Goal: Transaction & Acquisition: Purchase product/service

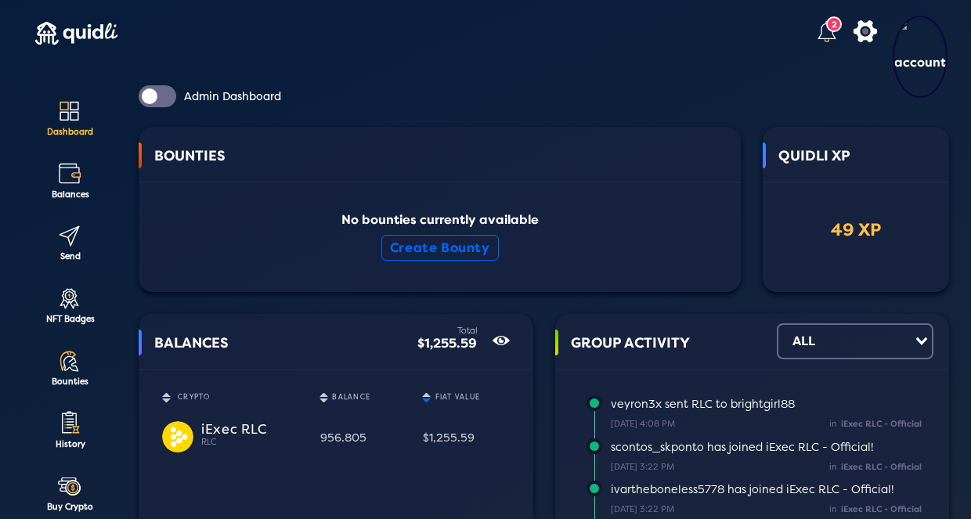
scroll to position [16, 0]
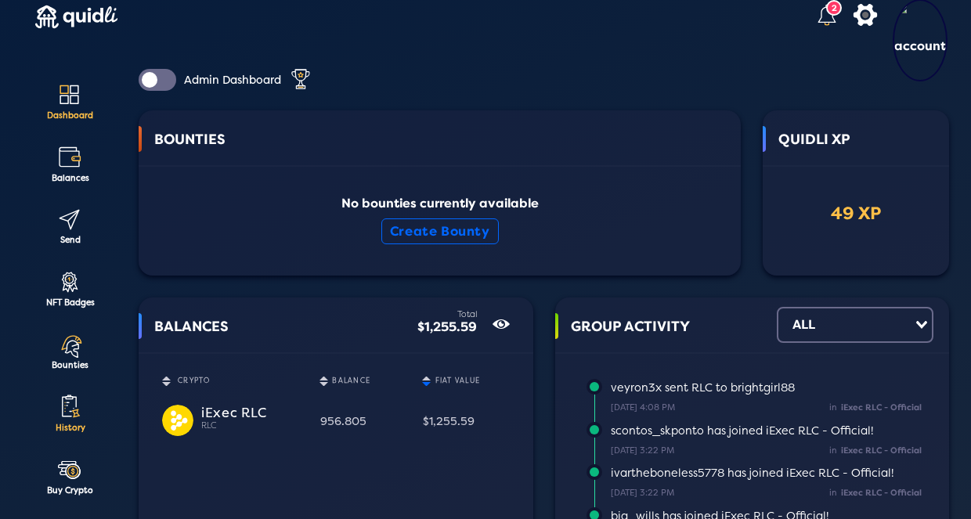
click at [76, 424] on div "History" at bounding box center [69, 428] width 85 height 9
select select "50"
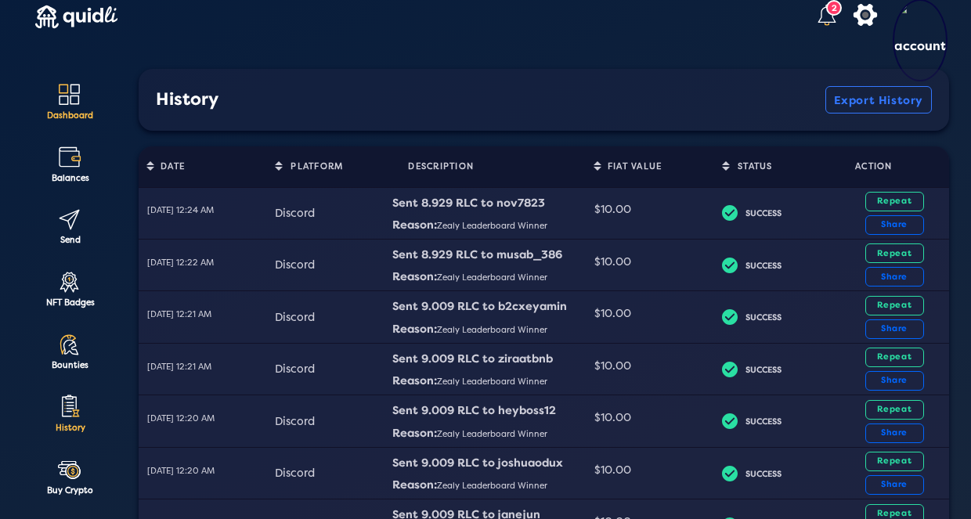
click at [82, 99] on lord-icon at bounding box center [69, 94] width 26 height 26
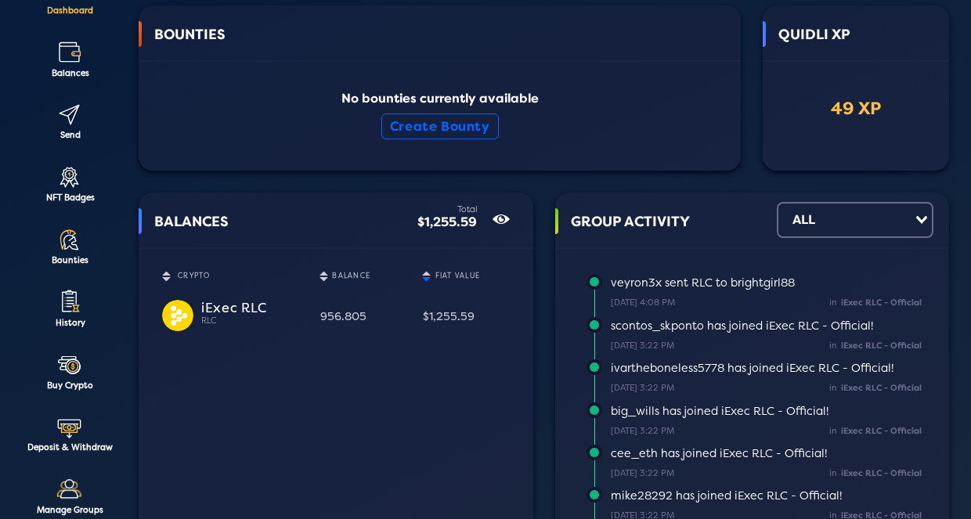
scroll to position [136, 0]
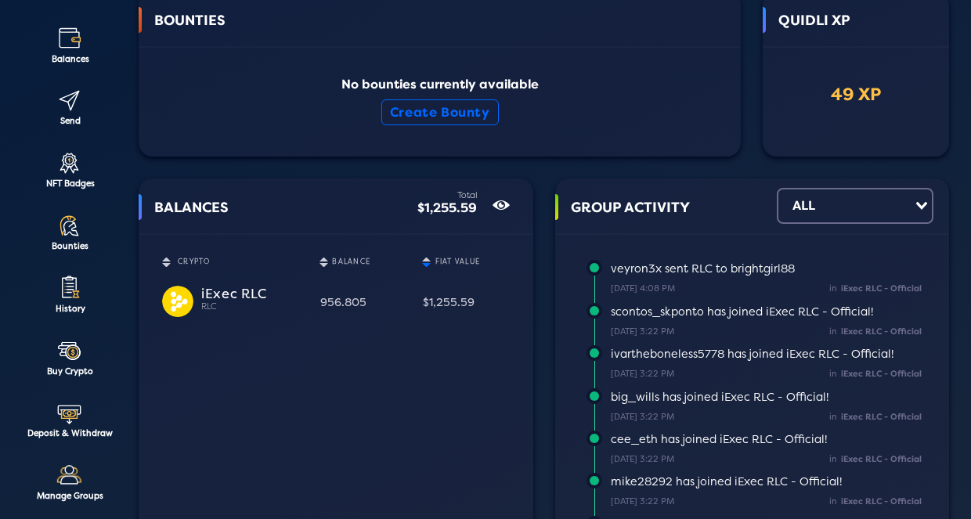
drag, startPoint x: 309, startPoint y: 330, endPoint x: 381, endPoint y: 326, distance: 72.2
click at [381, 326] on div "BALANCES Total $1,255.59 show/hide CRYPTO Sort table by CRYPTO in descending or…" at bounding box center [336, 362] width 395 height 367
click at [440, 315] on div "$1,255.59" at bounding box center [466, 302] width 86 height 27
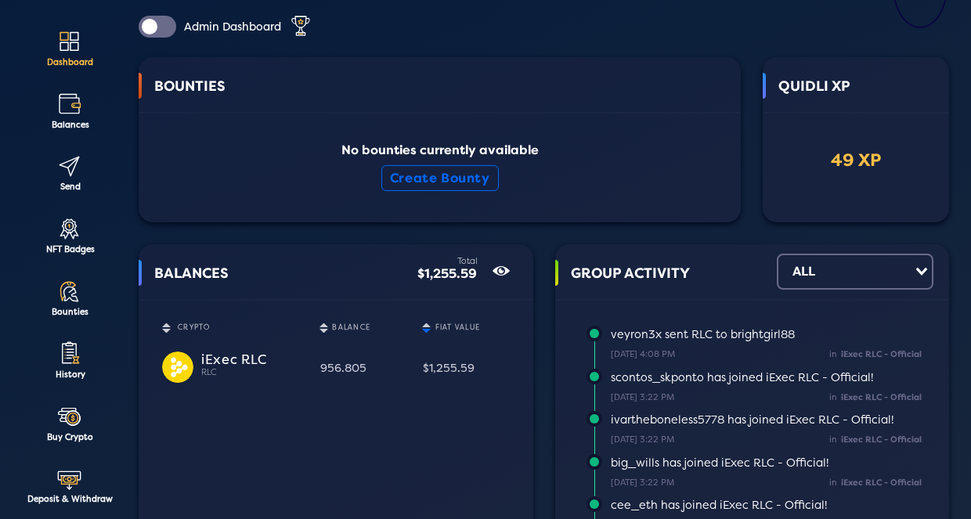
scroll to position [67, 0]
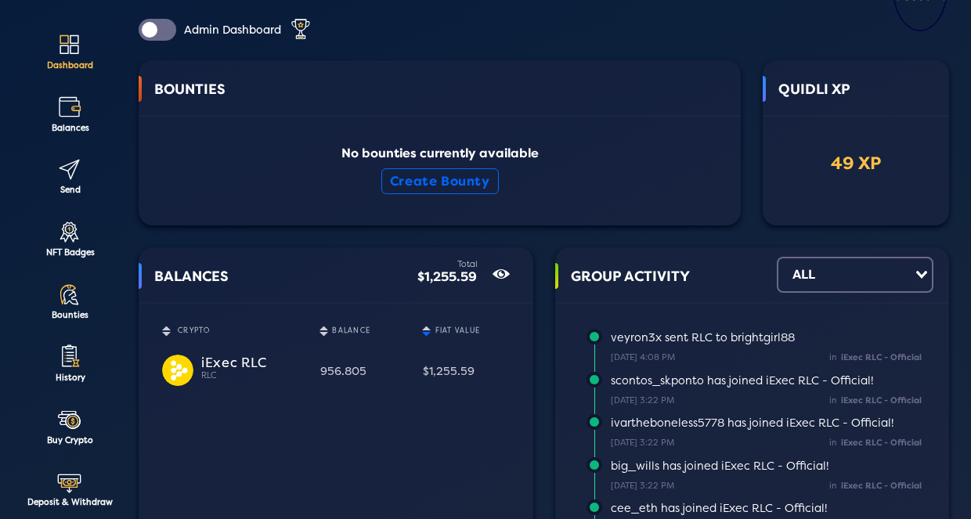
drag, startPoint x: 407, startPoint y: 355, endPoint x: 544, endPoint y: 355, distance: 137.1
click at [481, 355] on td "$1,255.59" at bounding box center [465, 371] width 103 height 45
click at [544, 355] on div "BOUNTIES No bounties currently available Create Bounty QUIDLI XP 49 XP GROUP AC…" at bounding box center [544, 466] width 811 height 813
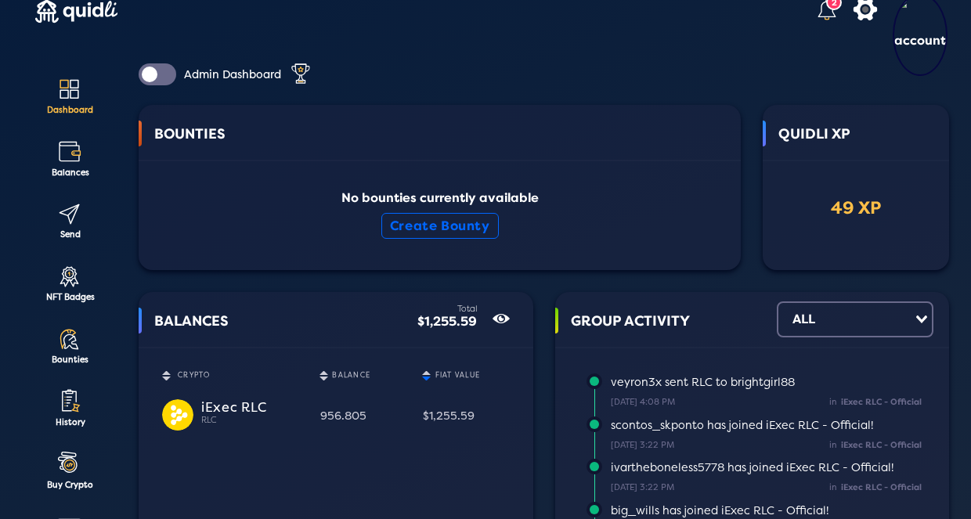
click at [353, 424] on td "956.805" at bounding box center [363, 416] width 103 height 45
click at [399, 423] on td "956.805" at bounding box center [363, 416] width 103 height 45
click at [71, 222] on lord-icon at bounding box center [69, 214] width 26 height 26
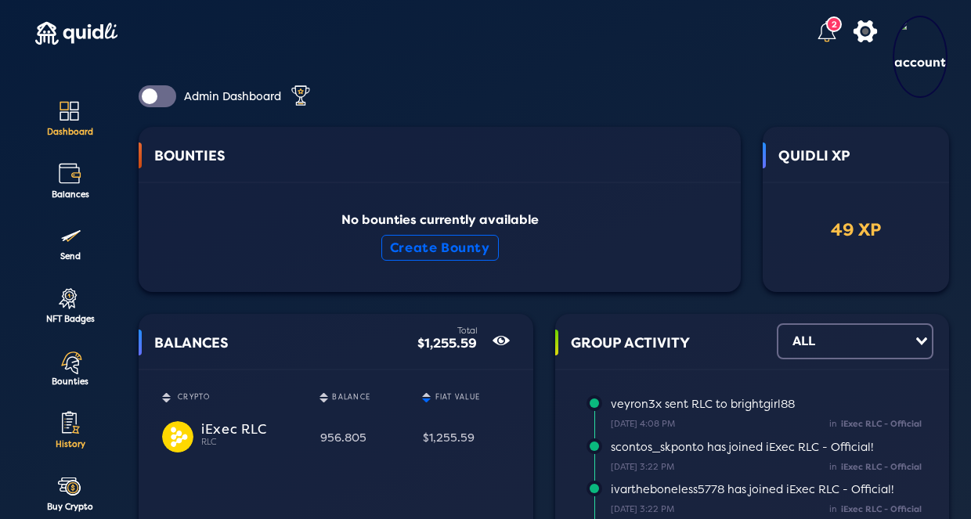
click at [72, 425] on lord-icon at bounding box center [69, 424] width 26 height 26
select select "50"
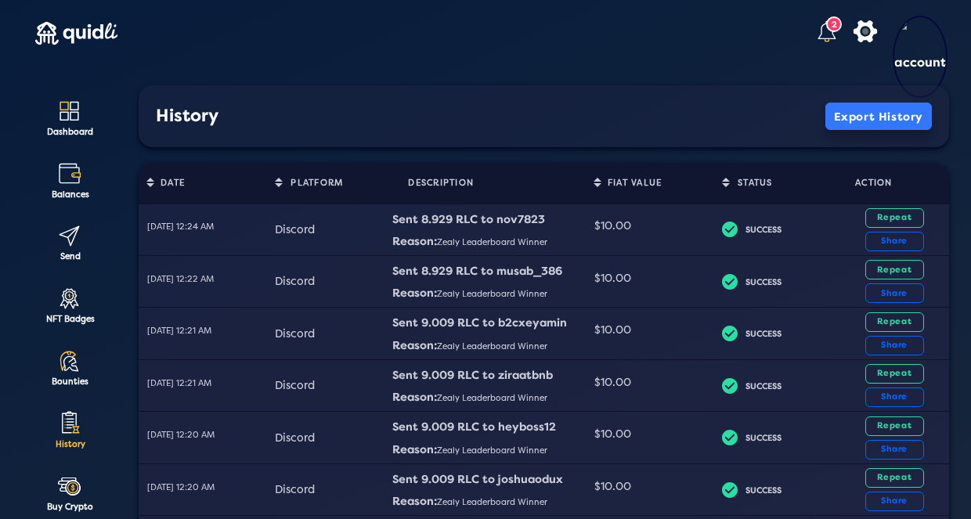
click at [852, 125] on button "Export History" at bounding box center [879, 116] width 107 height 27
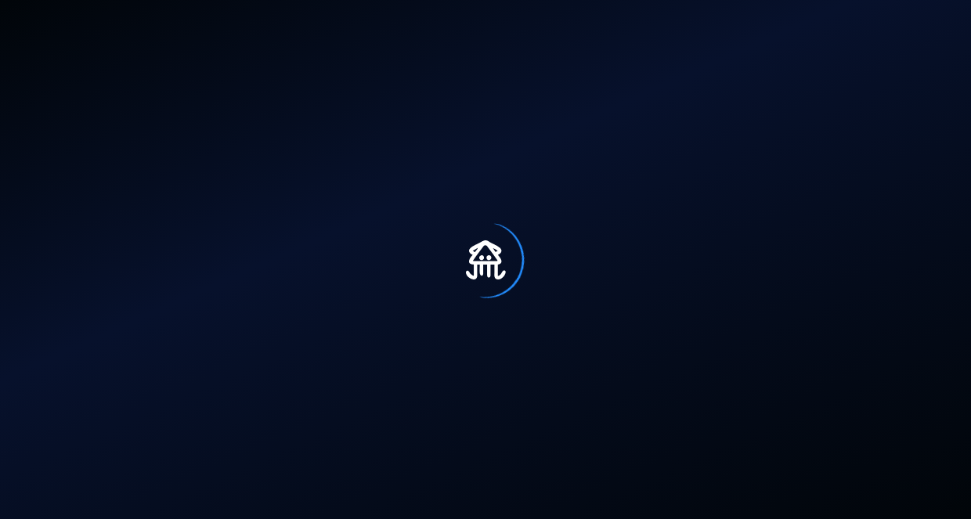
select select "50"
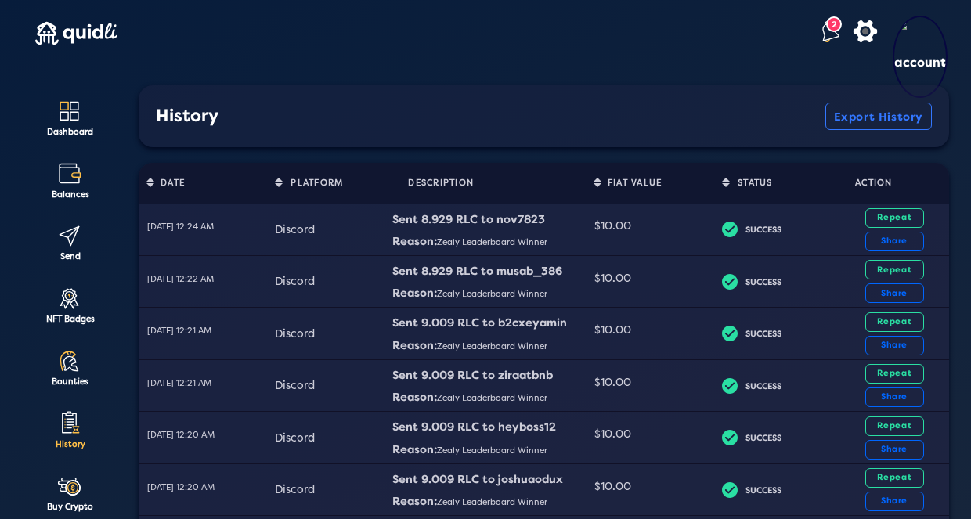
scroll to position [-2, 0]
click at [815, 35] on lord-icon at bounding box center [827, 31] width 25 height 25
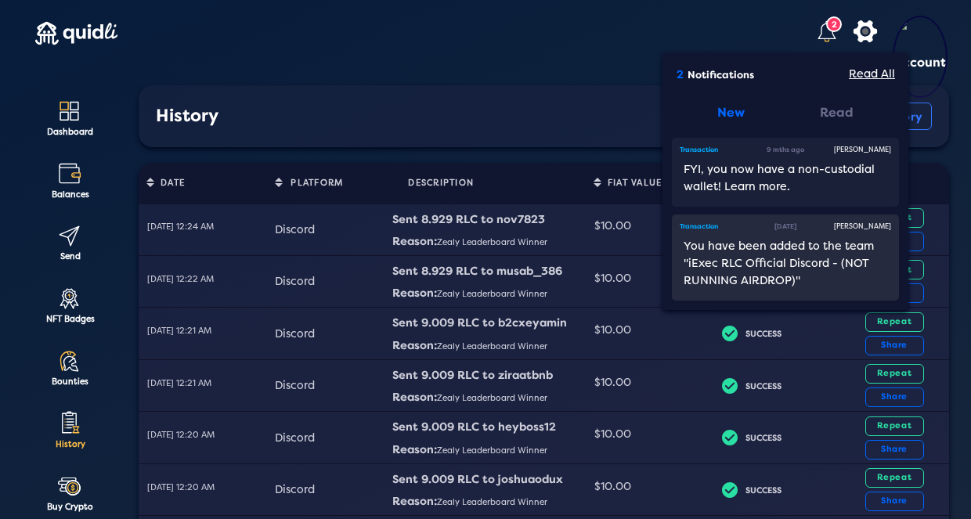
scroll to position [103, 0]
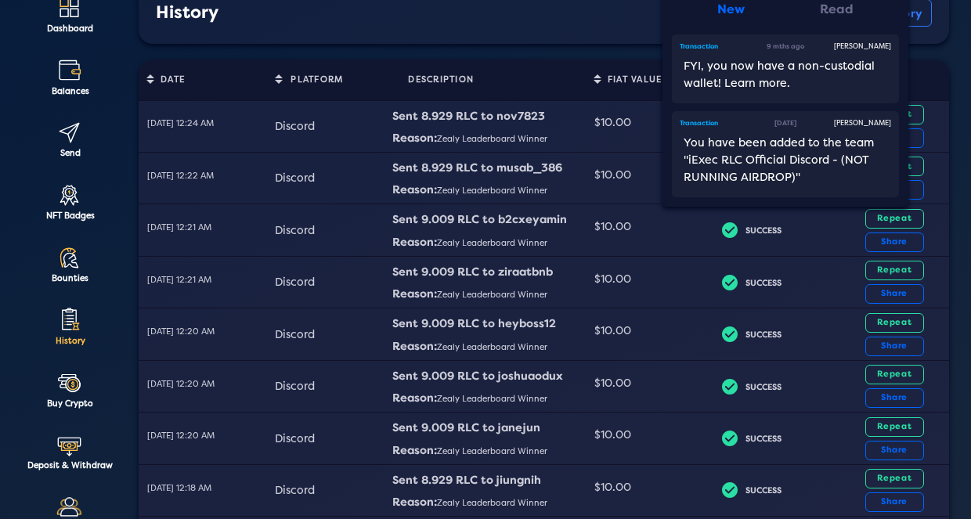
click at [509, 19] on div "History" at bounding box center [491, 13] width 670 height 20
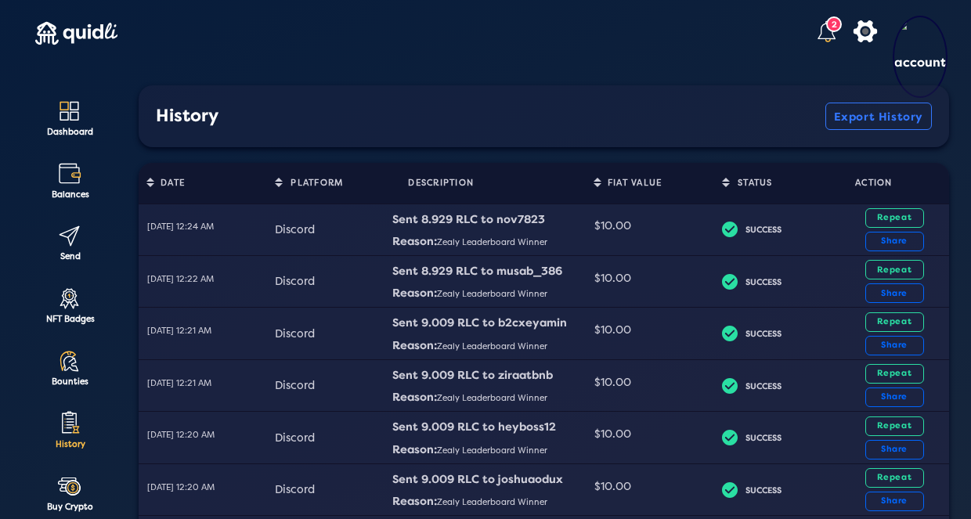
scroll to position [0, 0]
click at [858, 128] on button "Export History" at bounding box center [879, 116] width 107 height 27
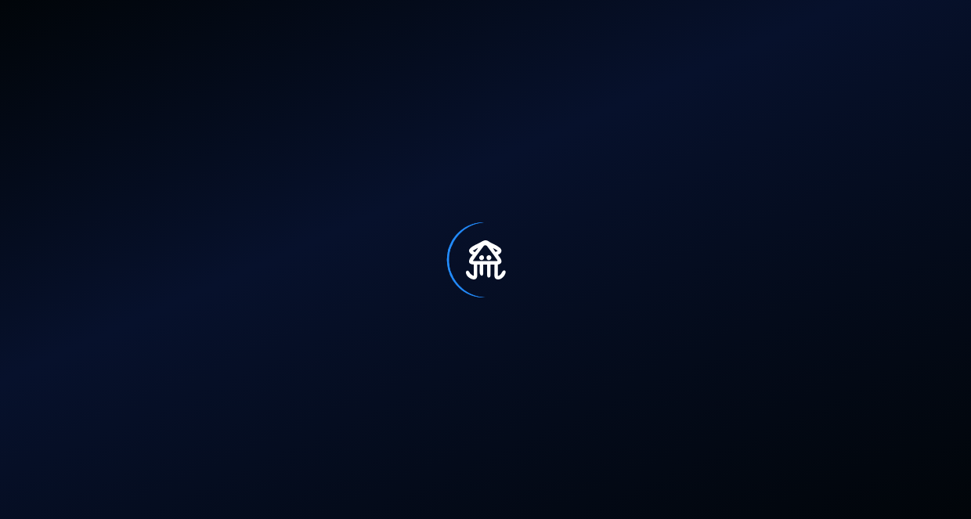
select select "50"
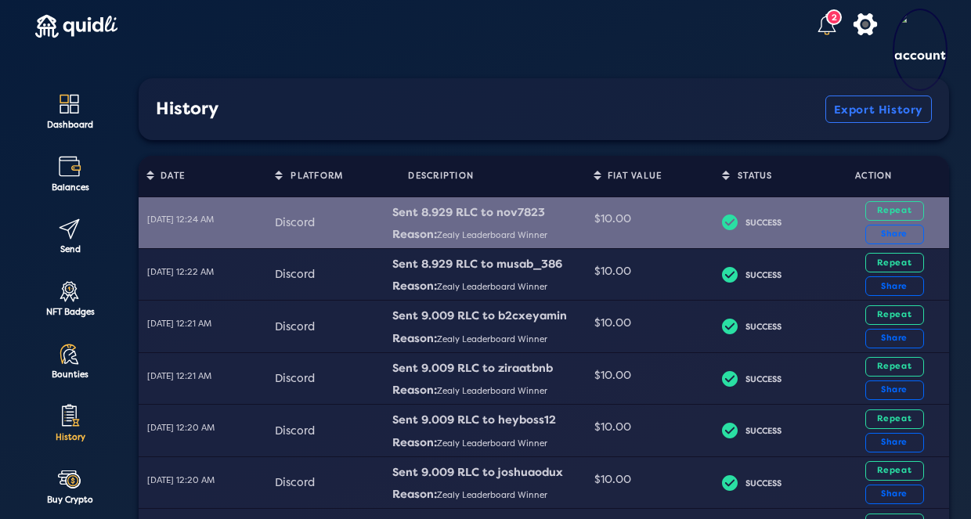
scroll to position [10, 0]
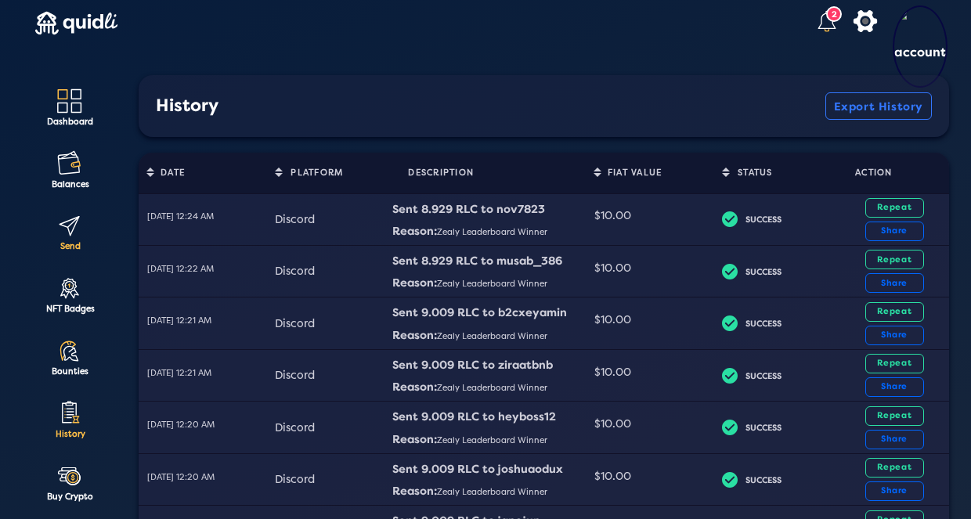
click at [65, 246] on div "Send" at bounding box center [69, 246] width 85 height 9
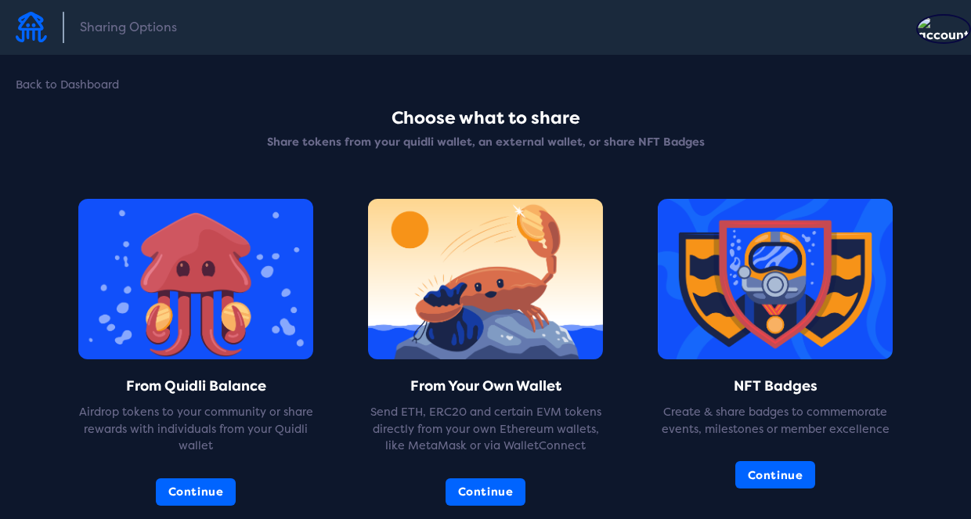
scroll to position [-1, 0]
click at [30, 42] on img at bounding box center [31, 27] width 31 height 31
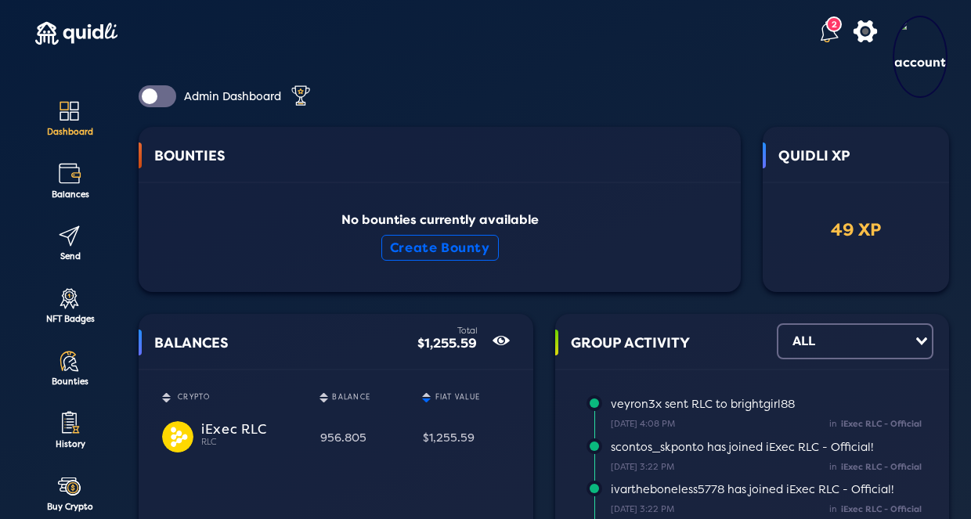
click at [815, 35] on lord-icon at bounding box center [827, 31] width 25 height 25
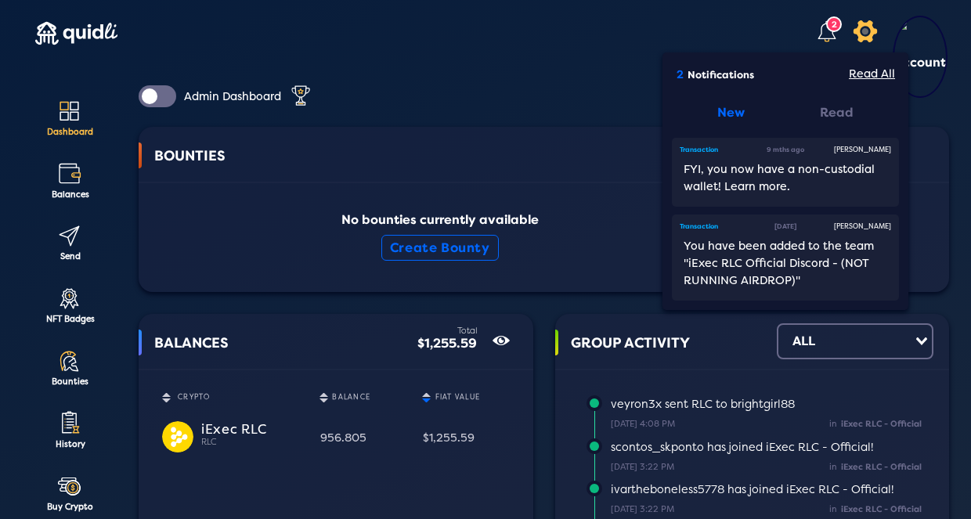
click at [862, 31] on icon at bounding box center [865, 31] width 31 height 31
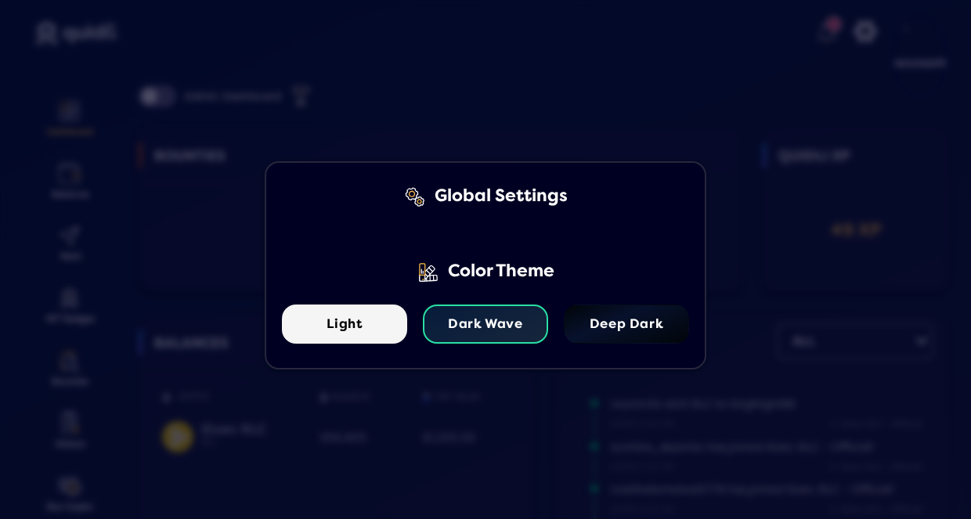
click at [445, 120] on div "Global Settings Color Theme Light Dark Wave Deep Dark" at bounding box center [485, 259] width 971 height 519
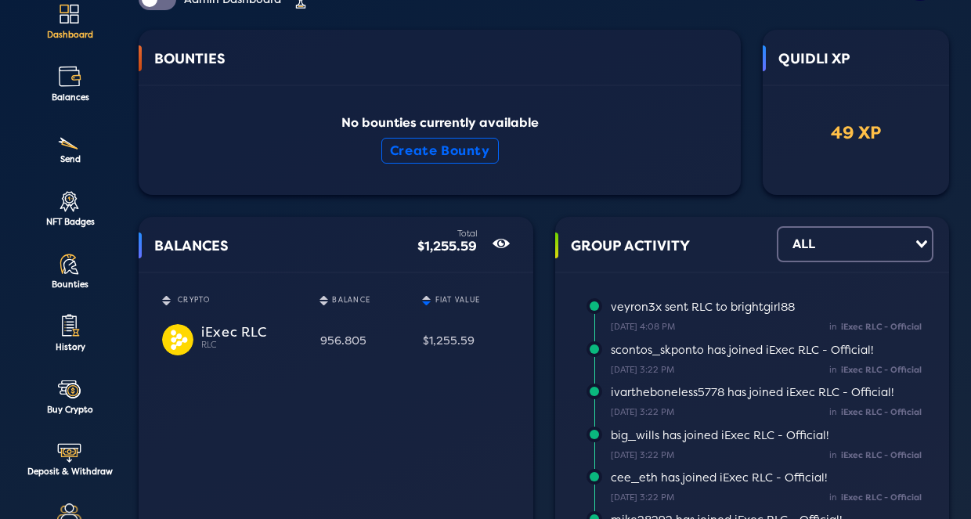
scroll to position [96, 0]
click at [67, 24] on lord-icon at bounding box center [69, 15] width 26 height 26
click at [70, 141] on lord-icon at bounding box center [69, 140] width 26 height 26
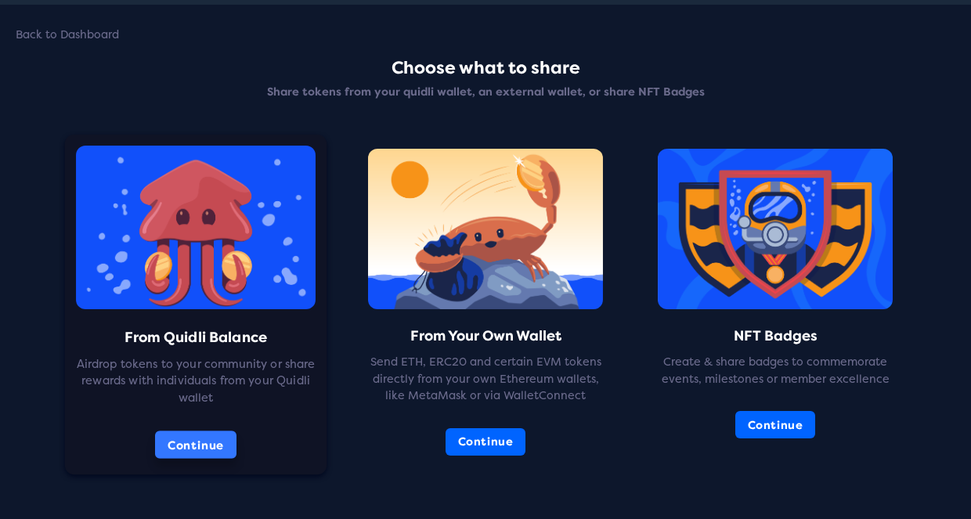
click at [223, 432] on button "Continue" at bounding box center [195, 445] width 81 height 28
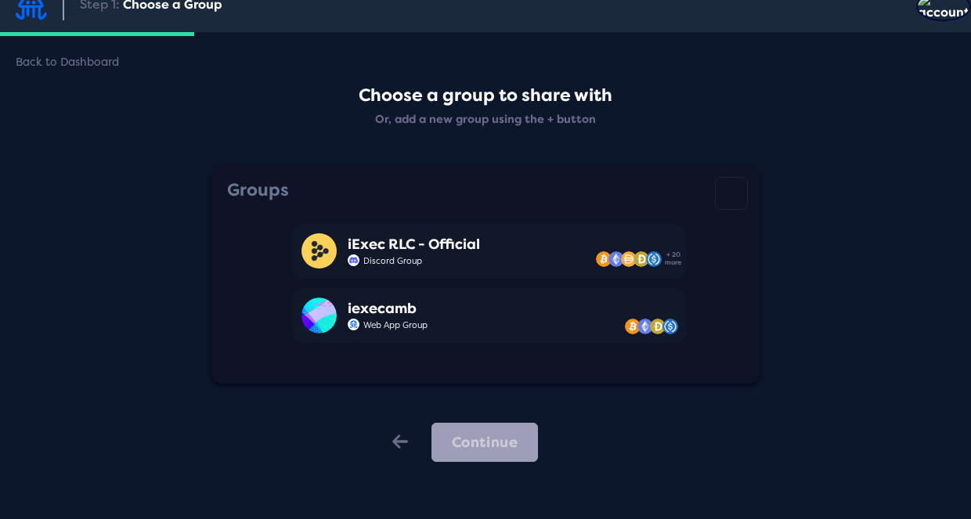
scroll to position [20, 0]
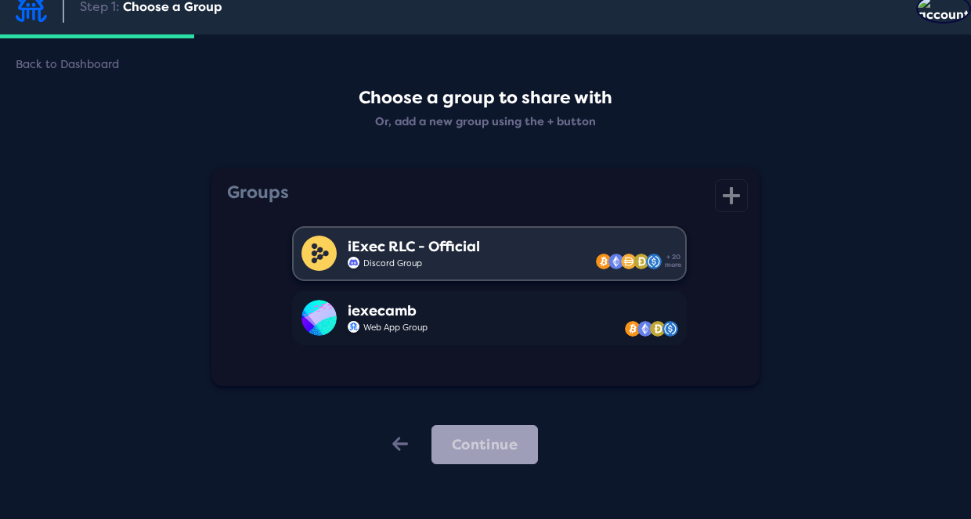
click at [465, 237] on div "iExec RLC - Official Discord Group + 20 more" at bounding box center [489, 253] width 395 height 55
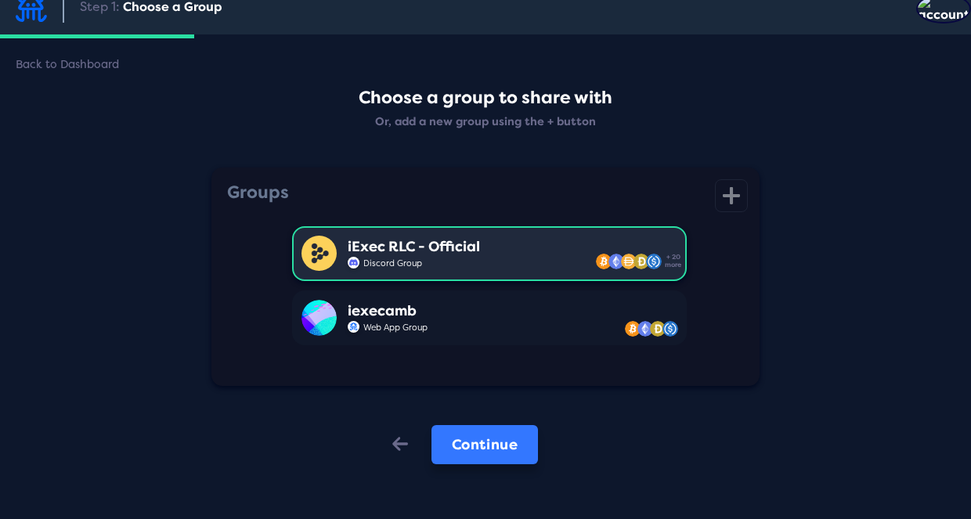
click at [478, 427] on button "Continue" at bounding box center [485, 444] width 107 height 39
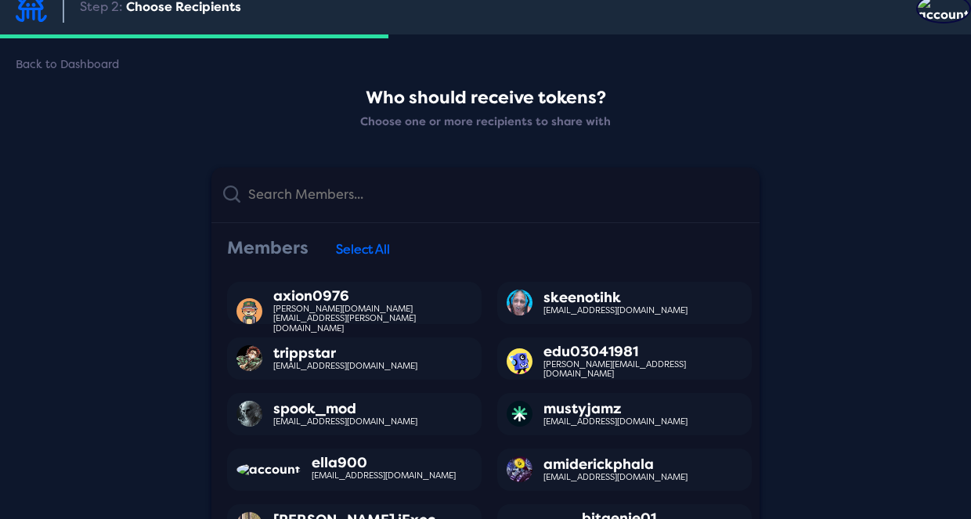
click at [370, 194] on input "text" at bounding box center [495, 194] width 508 height 31
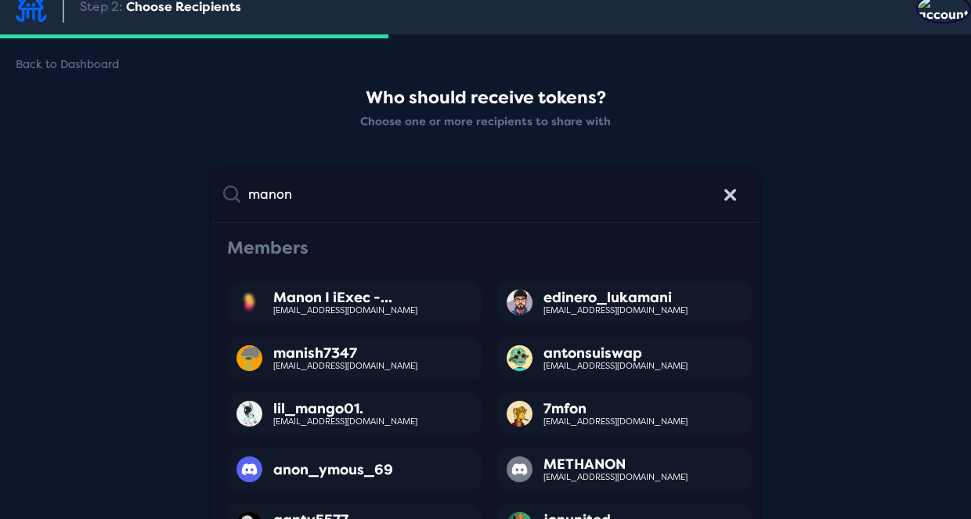
type input "Manon"
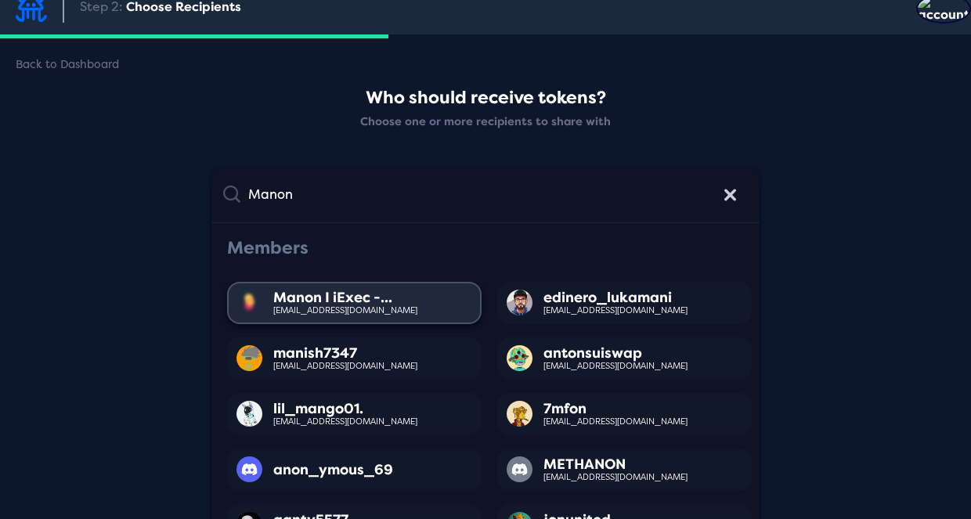
drag, startPoint x: 370, startPoint y: 194, endPoint x: 374, endPoint y: 317, distance: 123.1
click at [374, 317] on div "Manon I iExec -... [EMAIL_ADDRESS][DOMAIN_NAME]" at bounding box center [354, 303] width 255 height 42
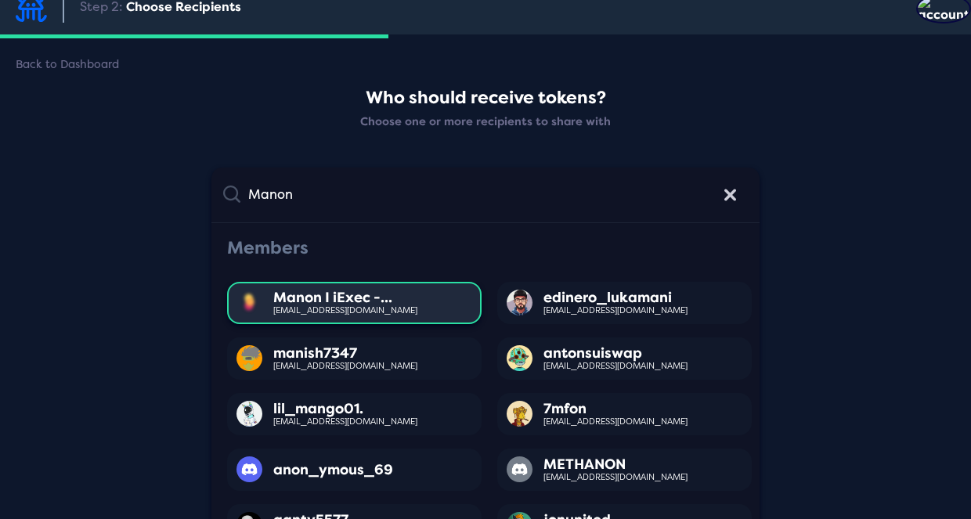
click at [374, 313] on div "[EMAIL_ADDRESS][DOMAIN_NAME]" at bounding box center [345, 310] width 144 height 9
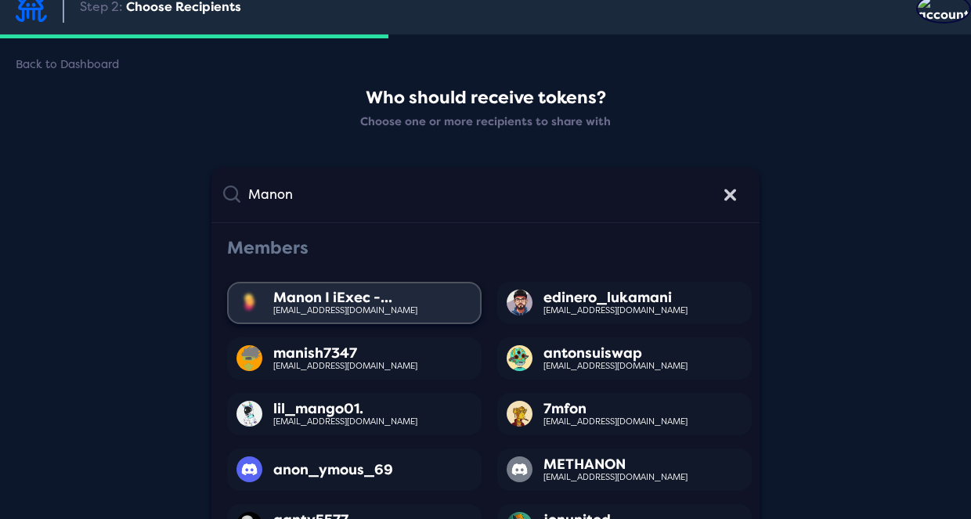
click at [412, 305] on div "Manon I iExec -... [EMAIL_ADDRESS][DOMAIN_NAME]" at bounding box center [354, 303] width 255 height 42
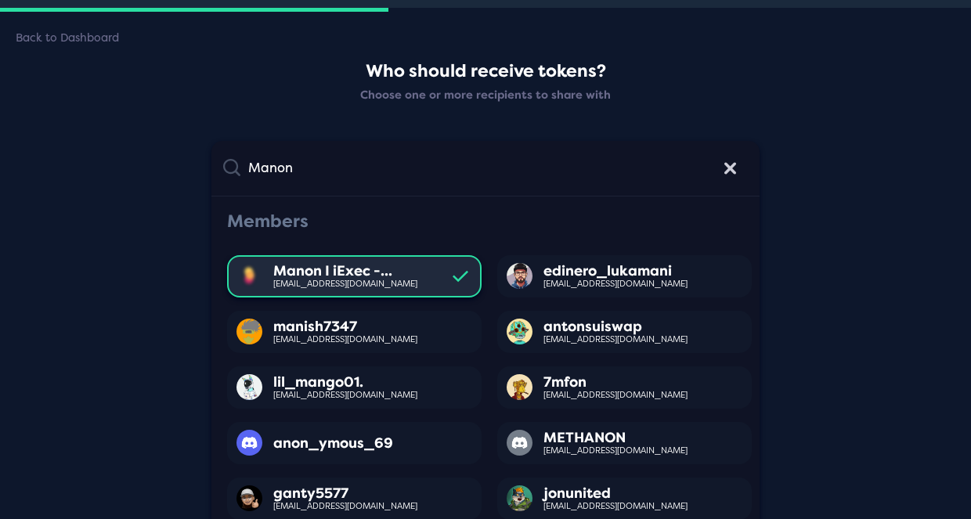
scroll to position [89, 0]
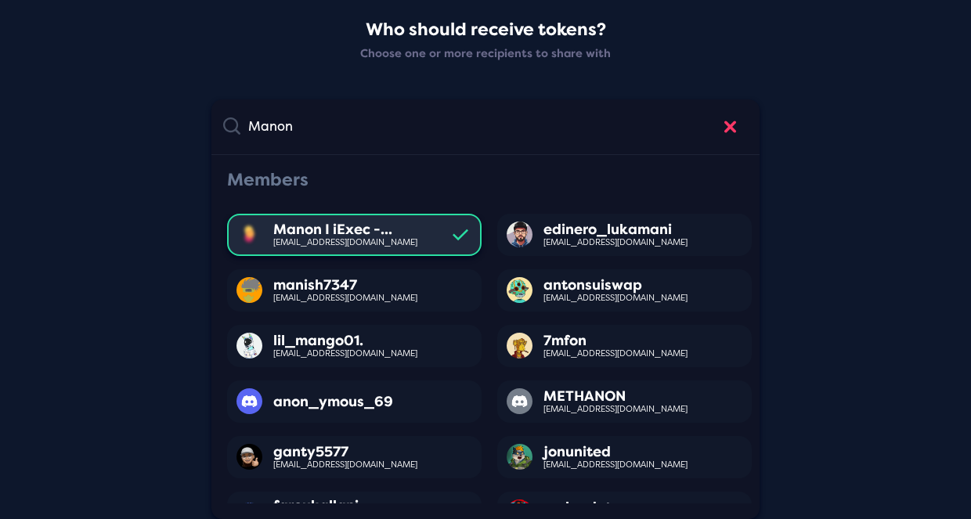
click at [725, 129] on icon "icon" at bounding box center [731, 127] width 12 height 22
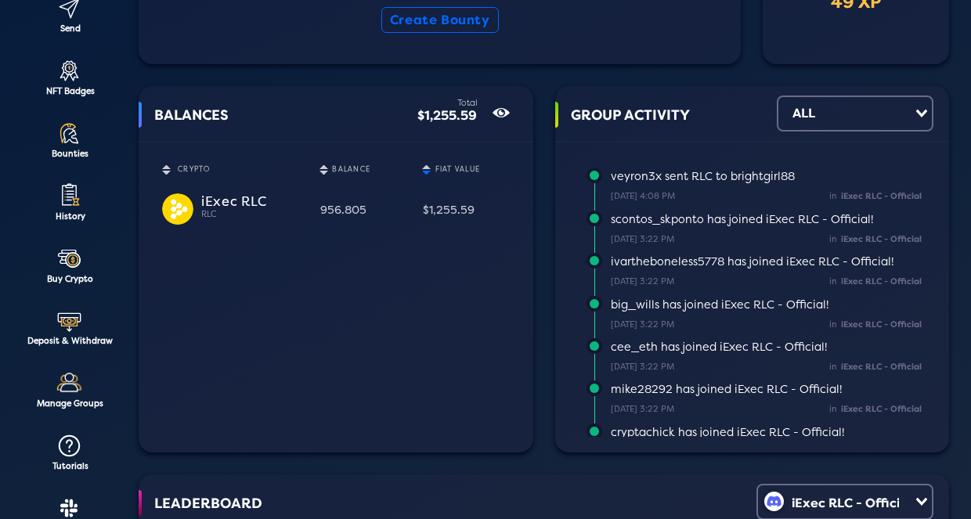
scroll to position [230, 0]
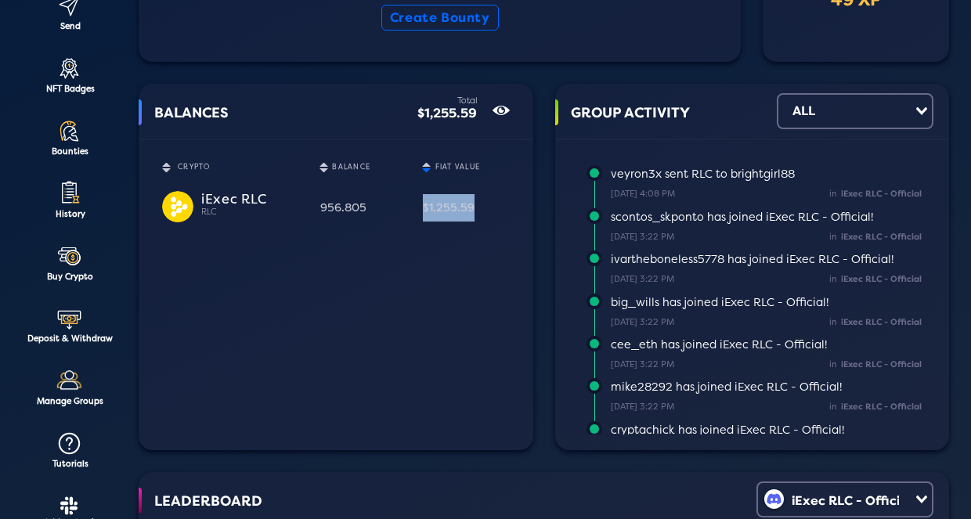
drag, startPoint x: 476, startPoint y: 211, endPoint x: 413, endPoint y: 208, distance: 62.7
click at [414, 208] on td "$1,255.59" at bounding box center [465, 208] width 103 height 45
copy div "$1,255.59"
click at [81, 86] on div "NFT Badges" at bounding box center [69, 89] width 85 height 9
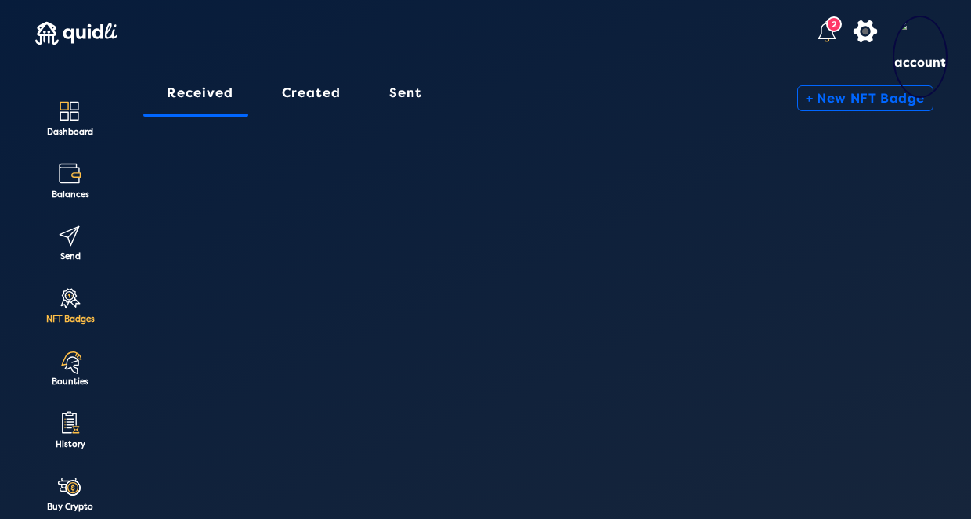
scroll to position [-1, 0]
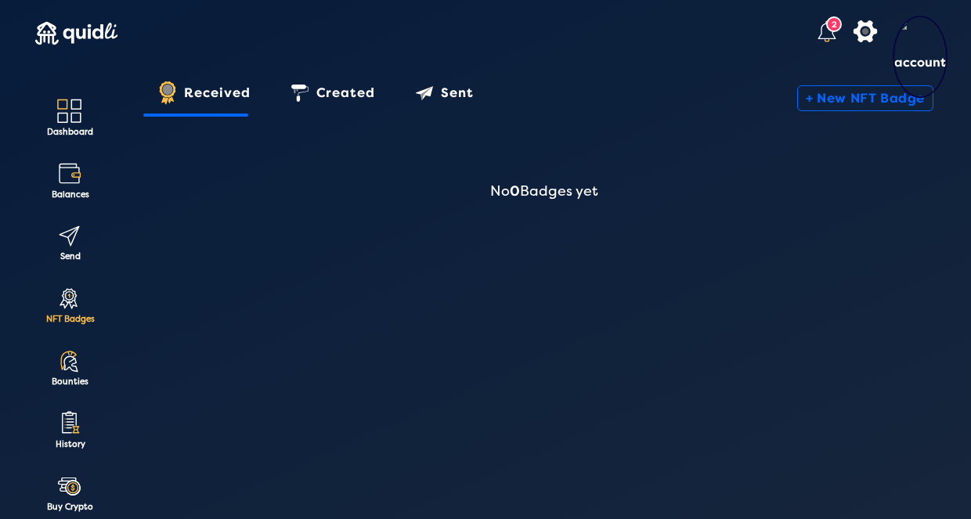
click at [78, 139] on div "Dashboard Balances Send NFT Badges Bounties History Buy Crypto Deposit & Withdr…" at bounding box center [69, 394] width 85 height 602
click at [78, 132] on div "Dashboard" at bounding box center [69, 132] width 85 height 9
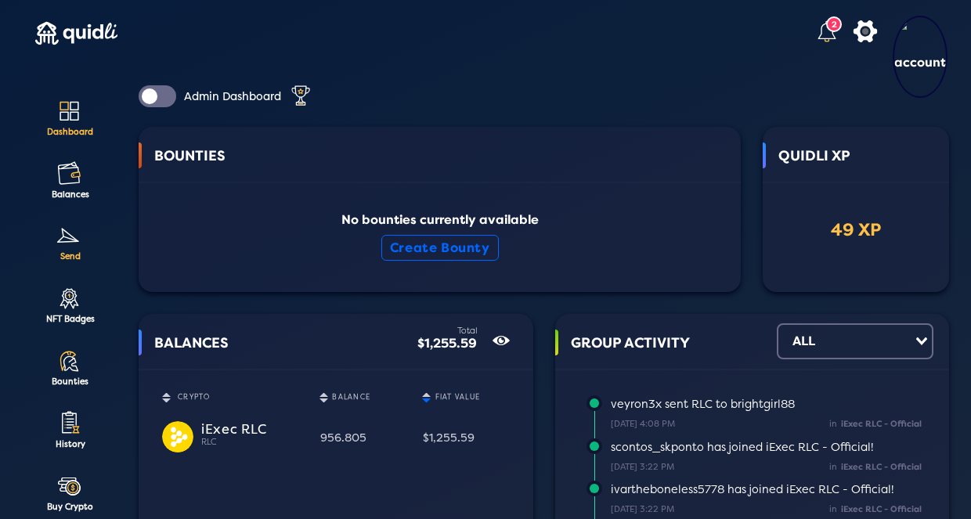
click at [73, 235] on lord-icon at bounding box center [69, 236] width 26 height 26
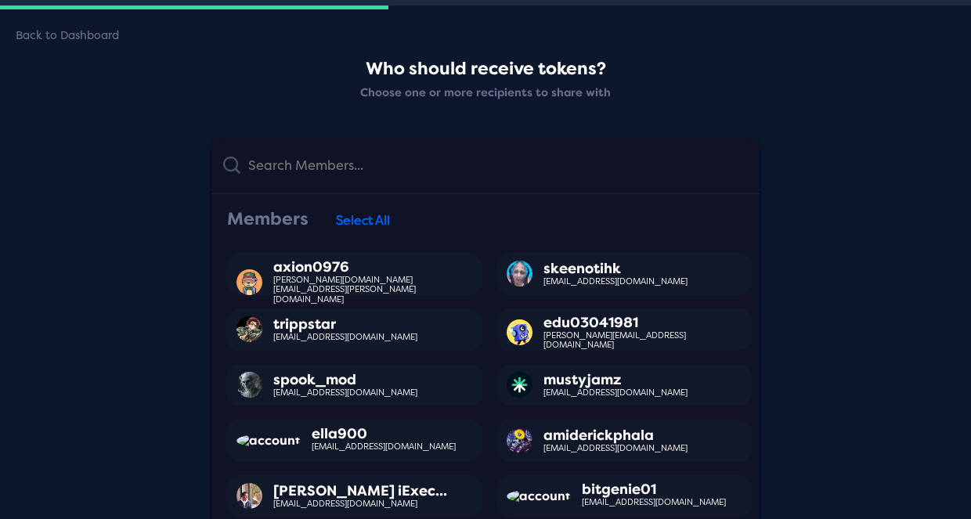
scroll to position [50, 0]
click at [442, 167] on input "text" at bounding box center [495, 165] width 508 height 31
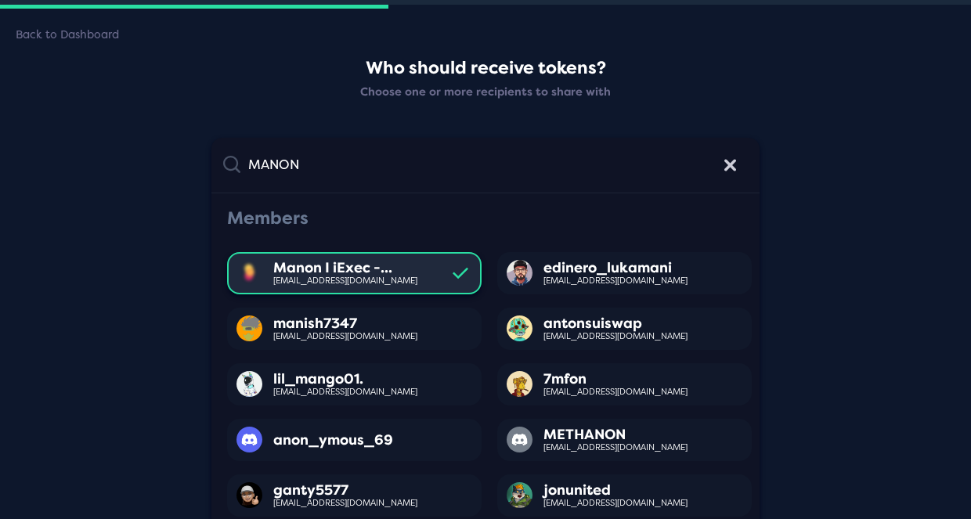
type input "MANON"
click at [394, 254] on div "Manon I iExec -... [EMAIL_ADDRESS][DOMAIN_NAME] icon" at bounding box center [354, 273] width 255 height 42
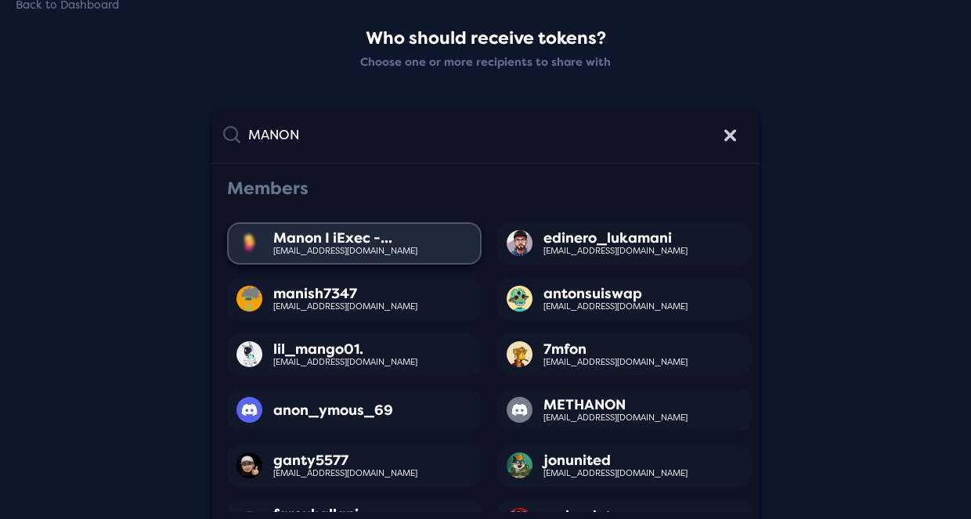
click at [446, 246] on div "Manon I iExec -... [EMAIL_ADDRESS][DOMAIN_NAME]" at bounding box center [354, 244] width 255 height 42
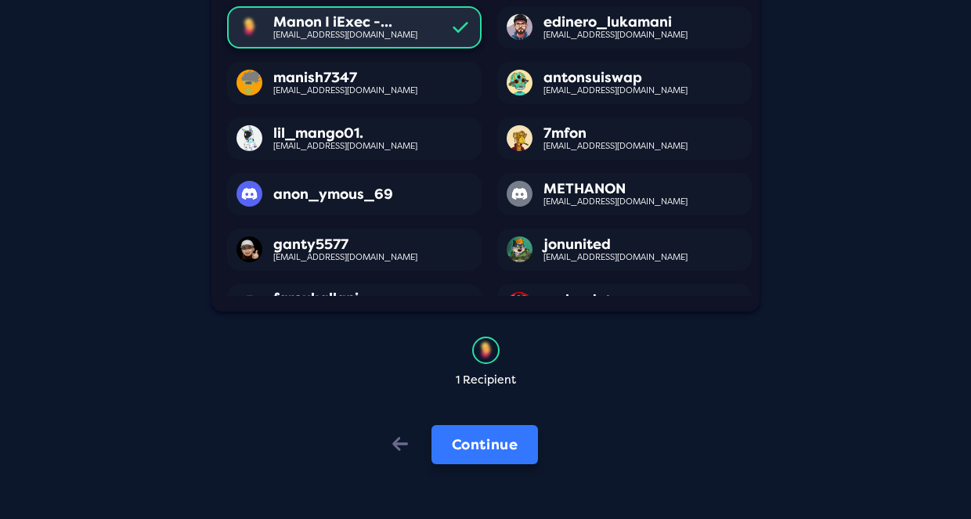
scroll to position [151, 0]
click at [498, 450] on button "Continue" at bounding box center [485, 445] width 107 height 39
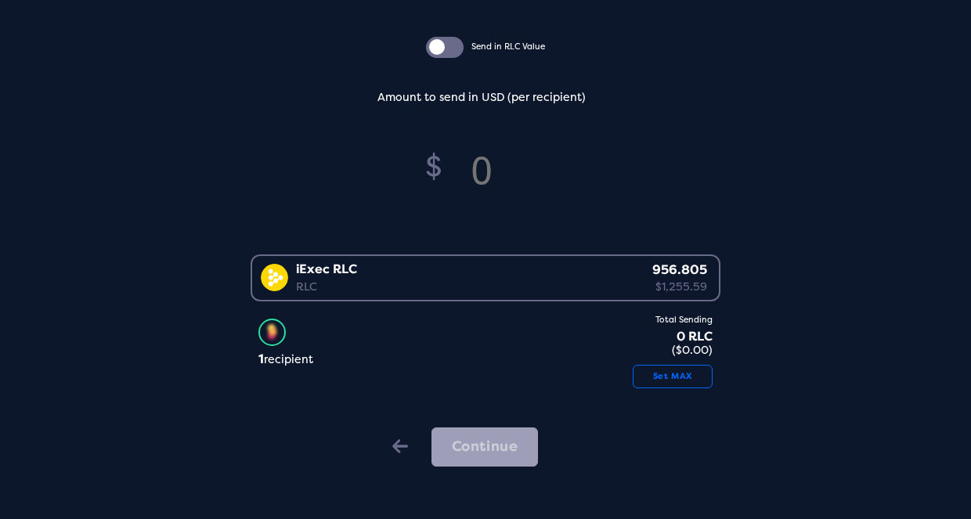
click at [664, 365] on div "Total Sending 0 RLC ($0.00) Set MAX" at bounding box center [669, 352] width 88 height 72
click at [663, 378] on button "Set MAX" at bounding box center [673, 377] width 80 height 24
type input "1255.58"
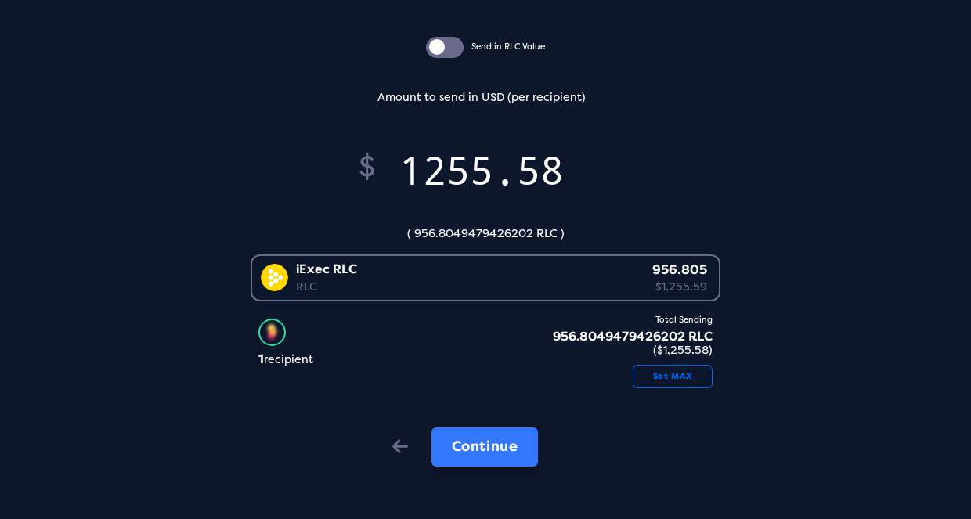
click at [501, 430] on button "Continue" at bounding box center [485, 447] width 107 height 39
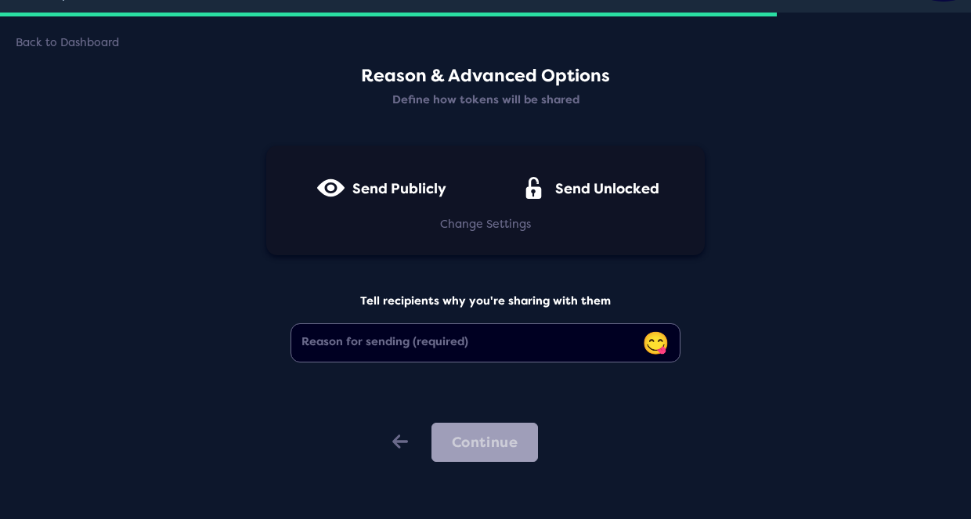
scroll to position [38, 0]
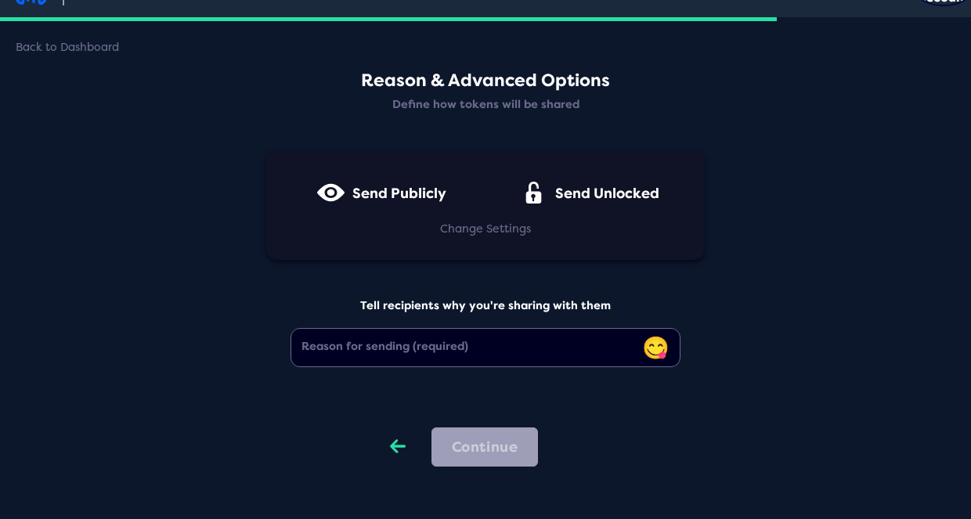
click at [384, 429] on div "Back" at bounding box center [397, 448] width 47 height 41
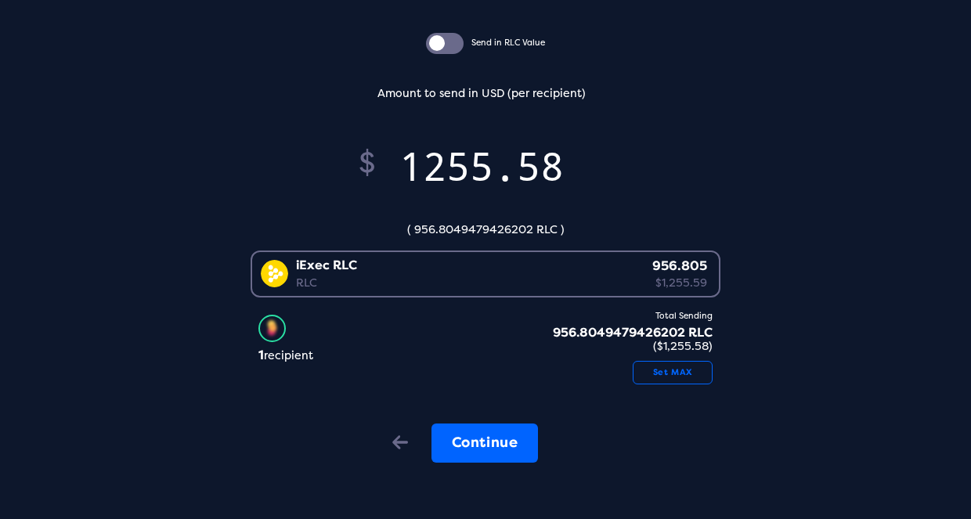
scroll to position [155, 0]
click at [397, 446] on icon "Back" at bounding box center [398, 443] width 16 height 22
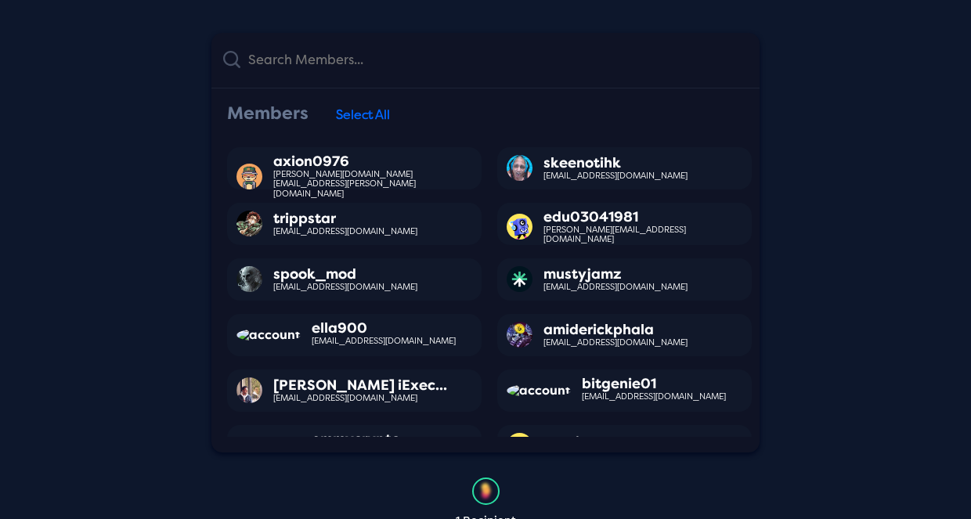
click at [295, 73] on input "text" at bounding box center [495, 60] width 508 height 31
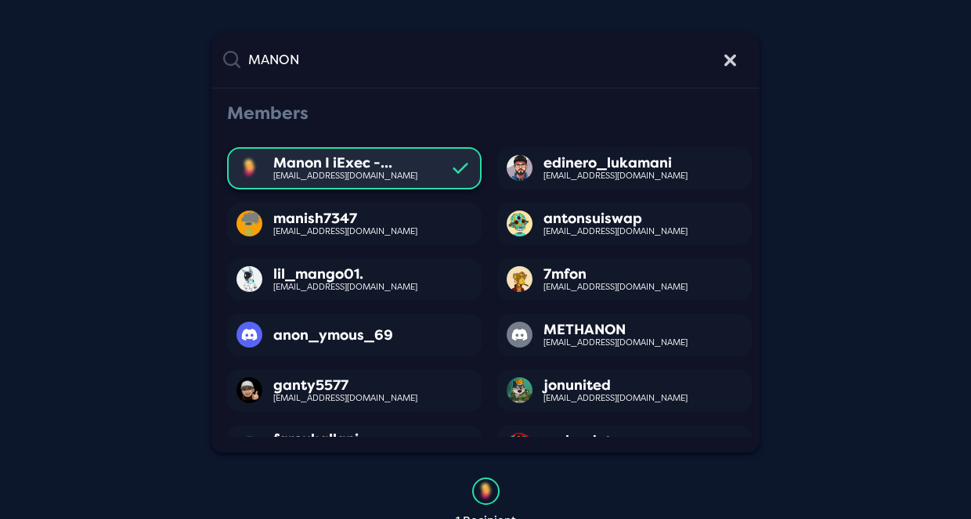
scroll to position [138, 0]
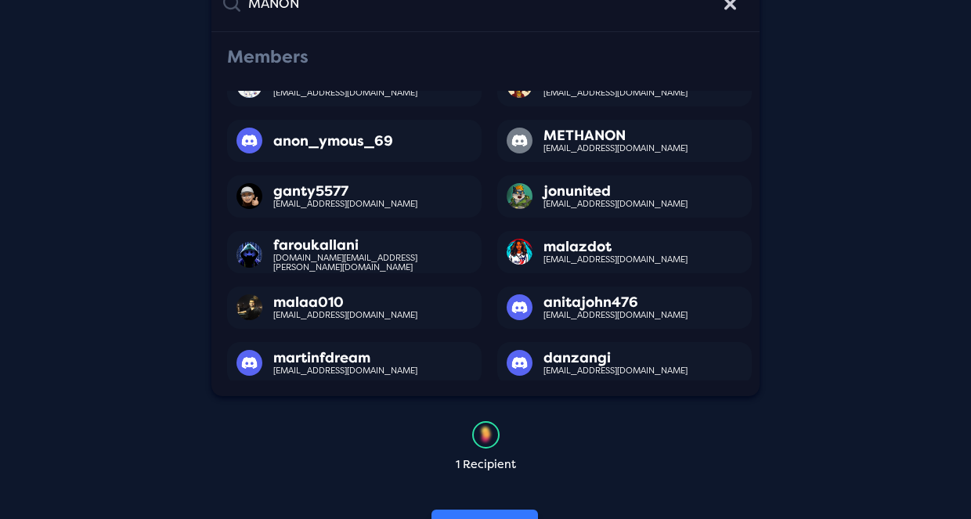
type input "MANON"
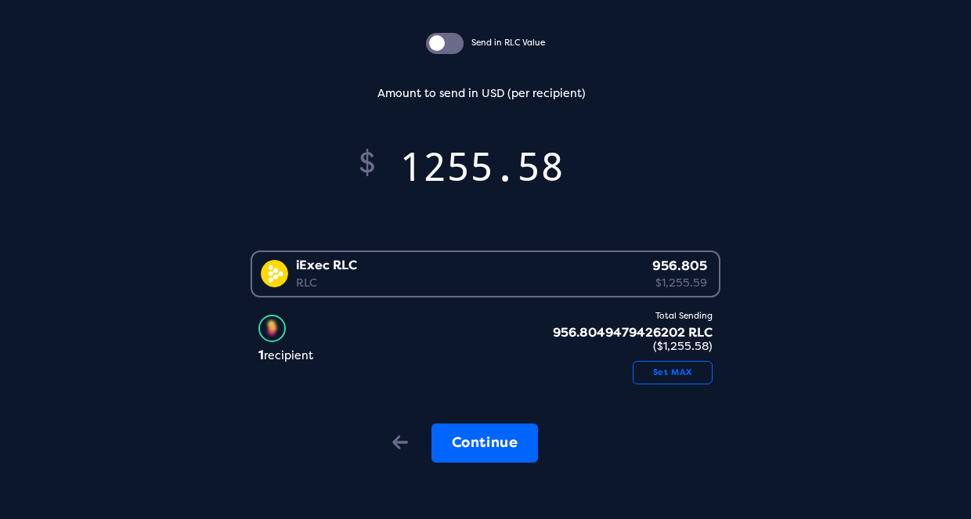
scroll to position [154, 0]
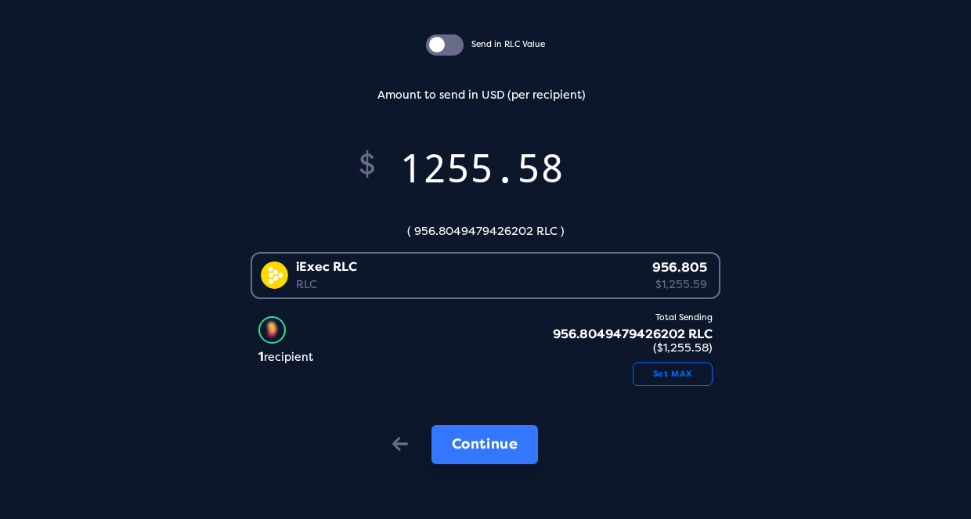
click at [470, 453] on button "Continue" at bounding box center [485, 444] width 107 height 39
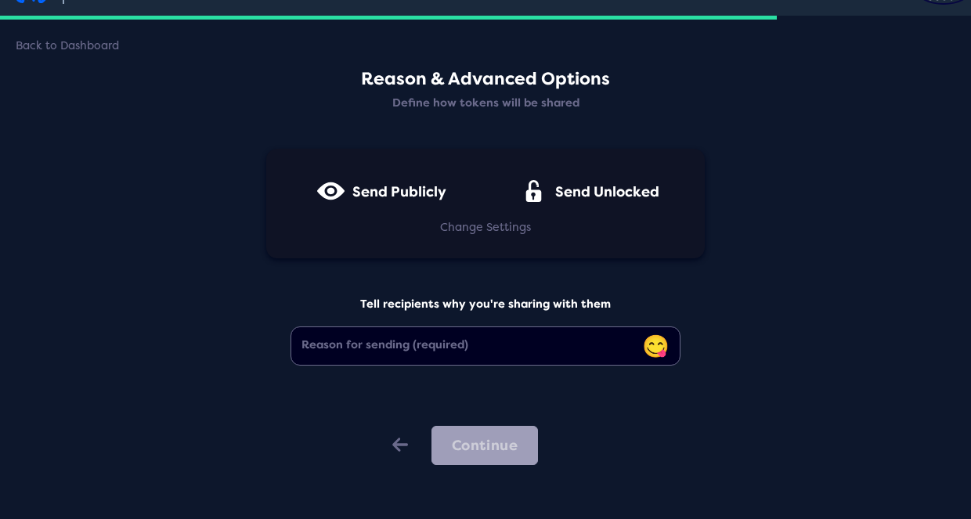
click at [421, 204] on div "icon Send Publicly" at bounding box center [381, 196] width 129 height 25
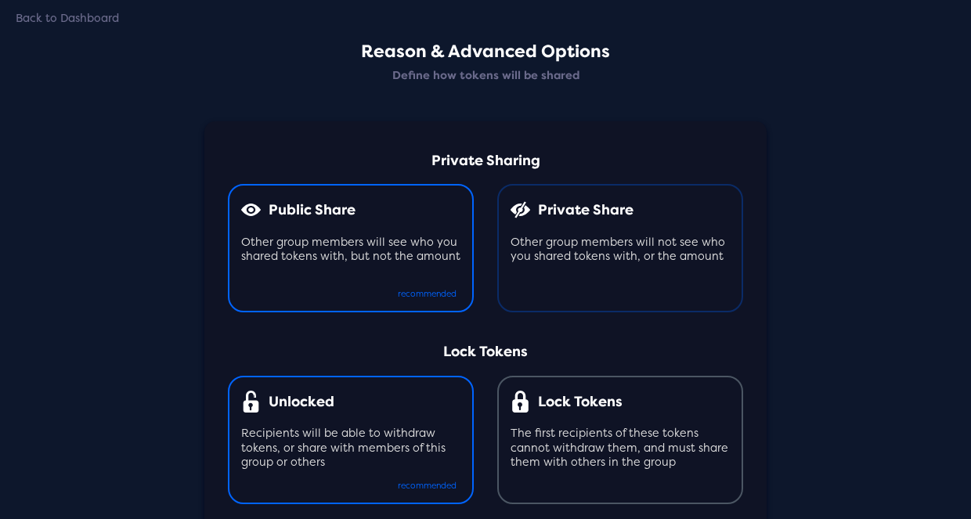
click at [580, 240] on div "Other group members will not see who you shared tokens with, or the amount" at bounding box center [620, 249] width 219 height 29
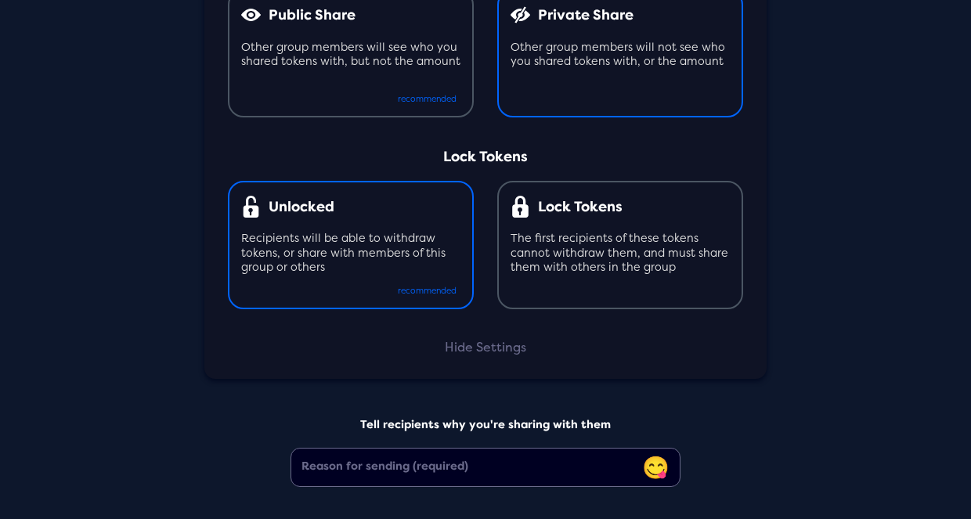
scroll to position [360, 0]
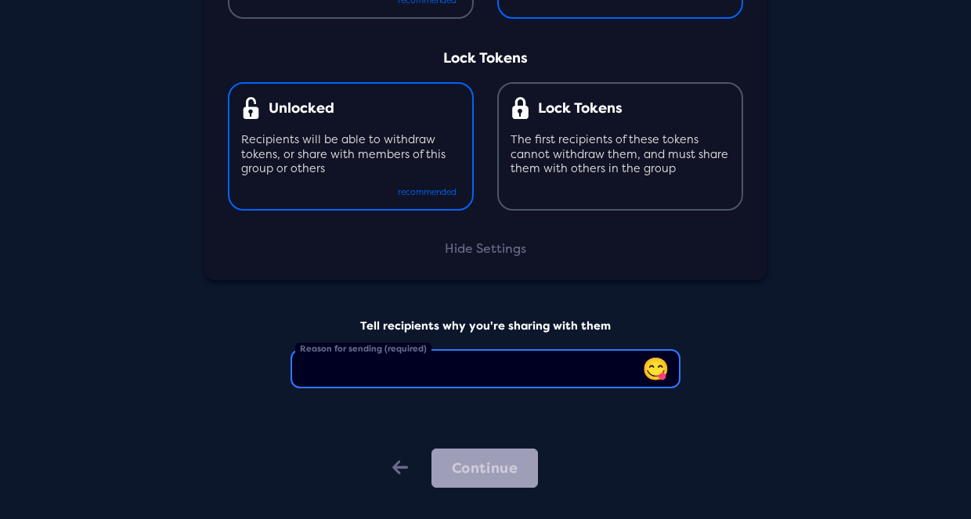
click at [413, 360] on input "Reason for sending (required)" at bounding box center [486, 368] width 390 height 39
type input "t"
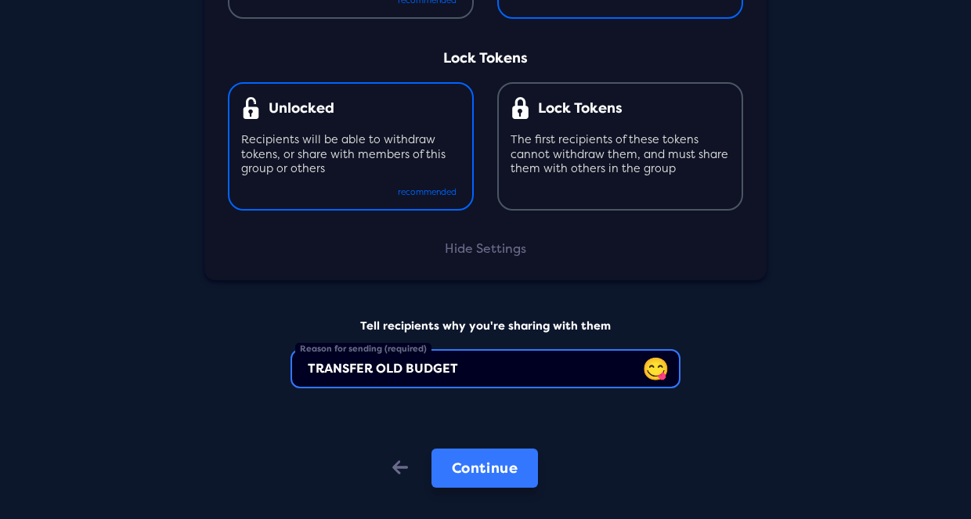
type input "TRANSFER OLD BUDGET"
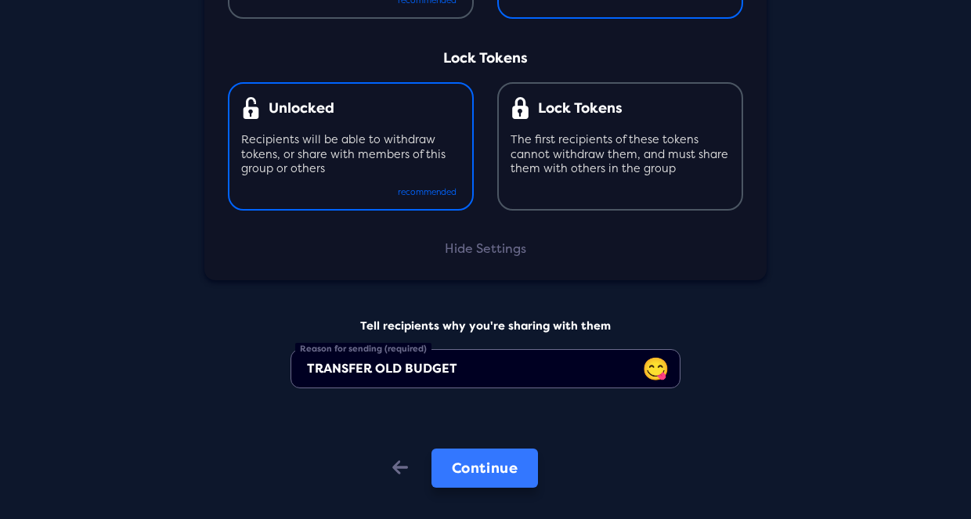
click at [482, 454] on button "Continue" at bounding box center [485, 468] width 107 height 39
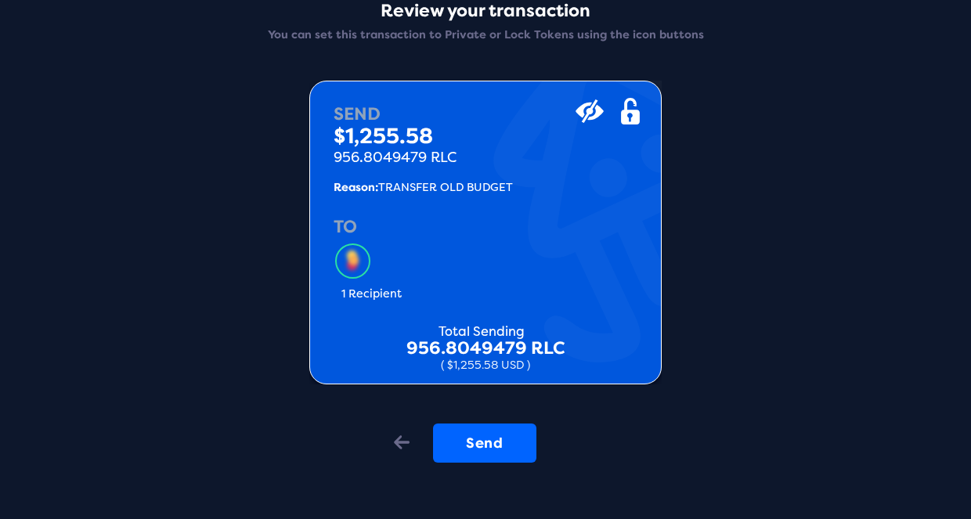
scroll to position [102, 0]
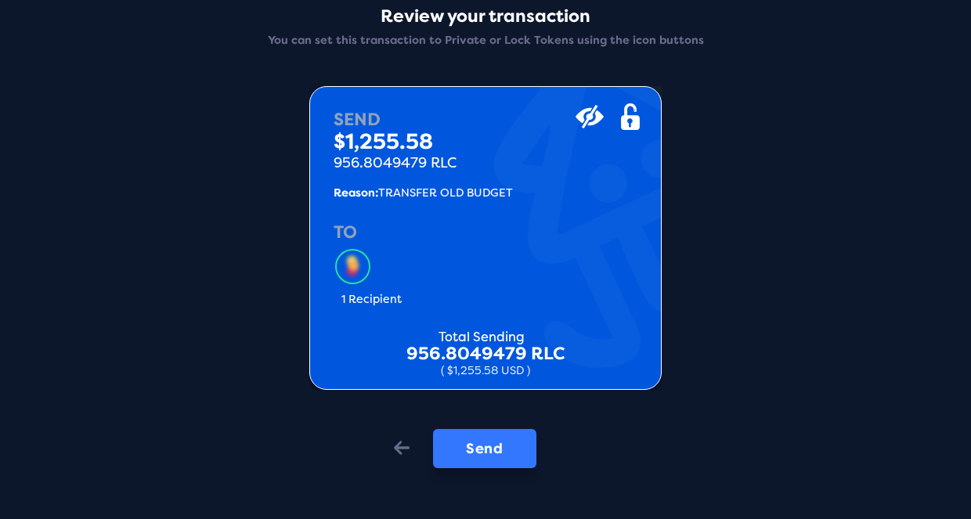
click at [479, 450] on button "Send" at bounding box center [484, 448] width 103 height 39
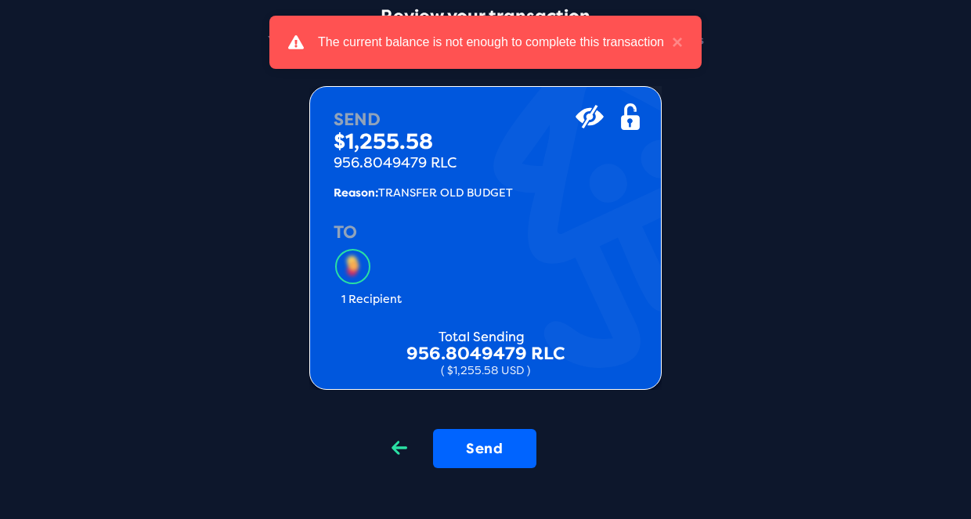
click at [404, 436] on div "Back" at bounding box center [399, 449] width 47 height 41
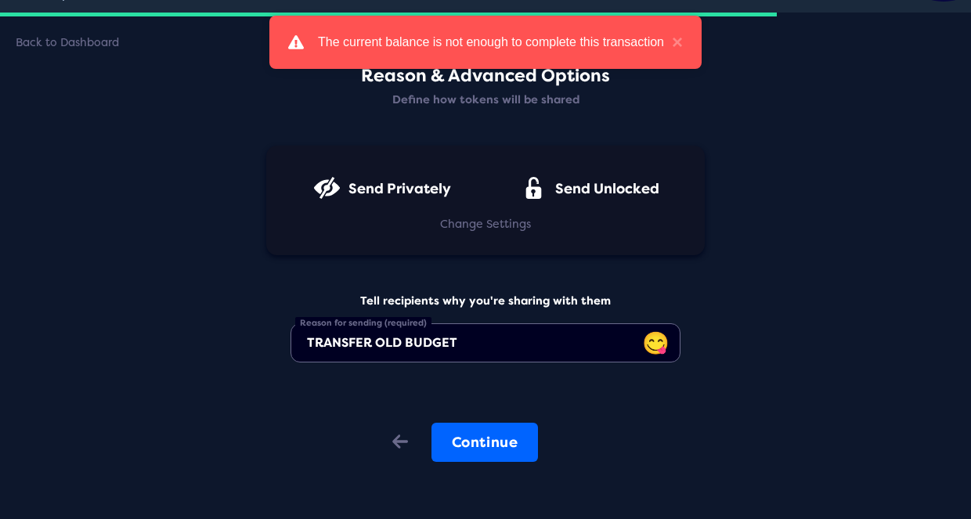
scroll to position [39, 0]
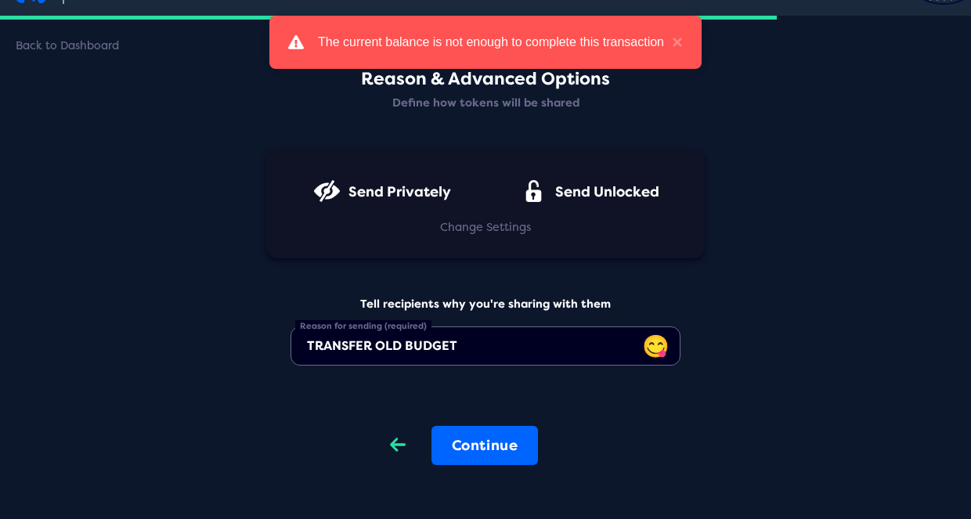
click at [390, 443] on icon at bounding box center [398, 444] width 16 height 13
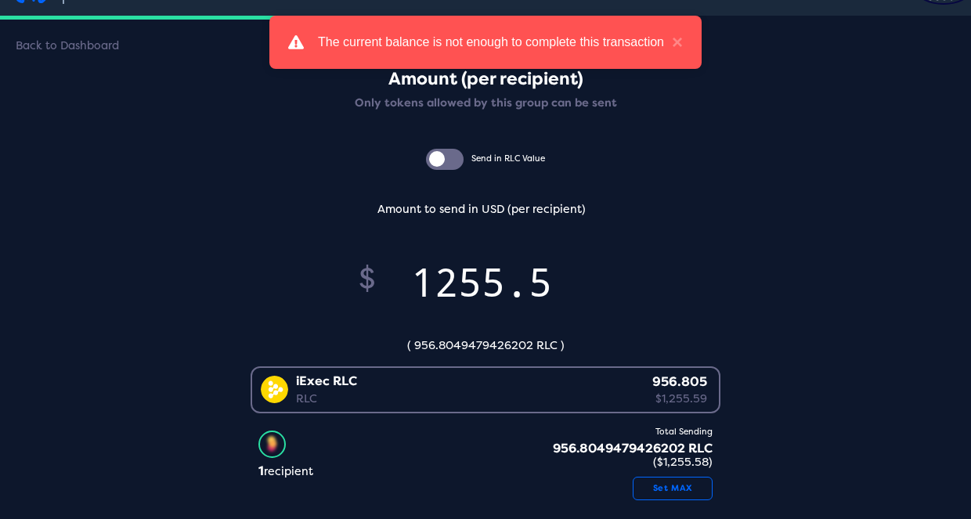
type input "1255"
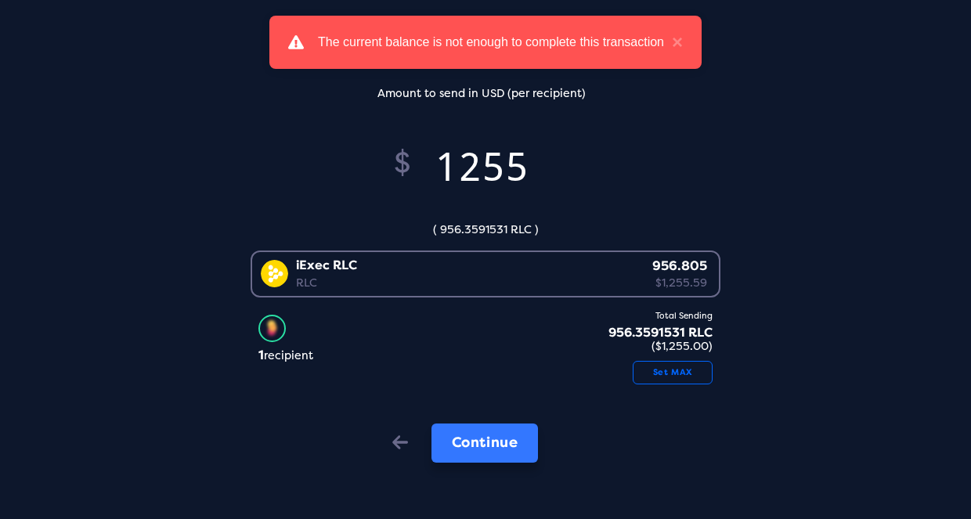
click at [443, 443] on button "Continue" at bounding box center [485, 443] width 107 height 39
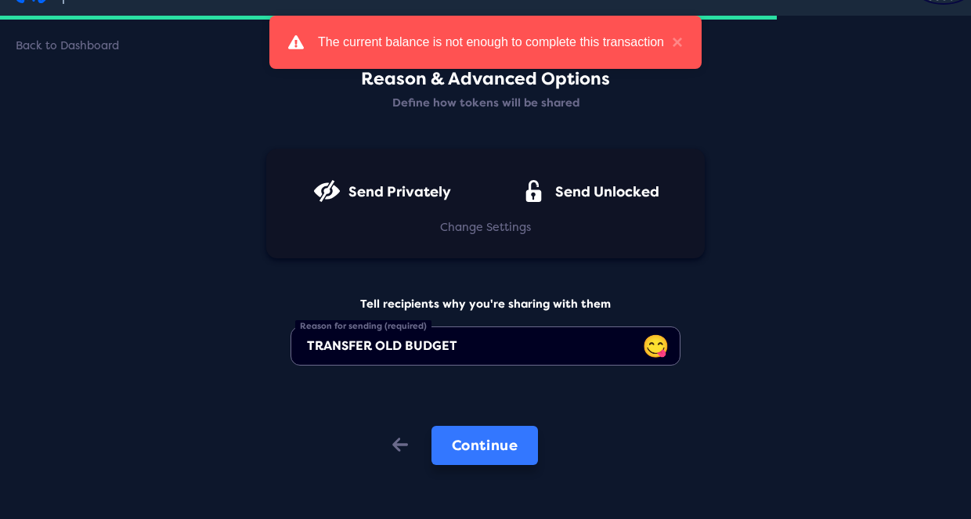
click at [454, 445] on button "Continue" at bounding box center [485, 445] width 107 height 39
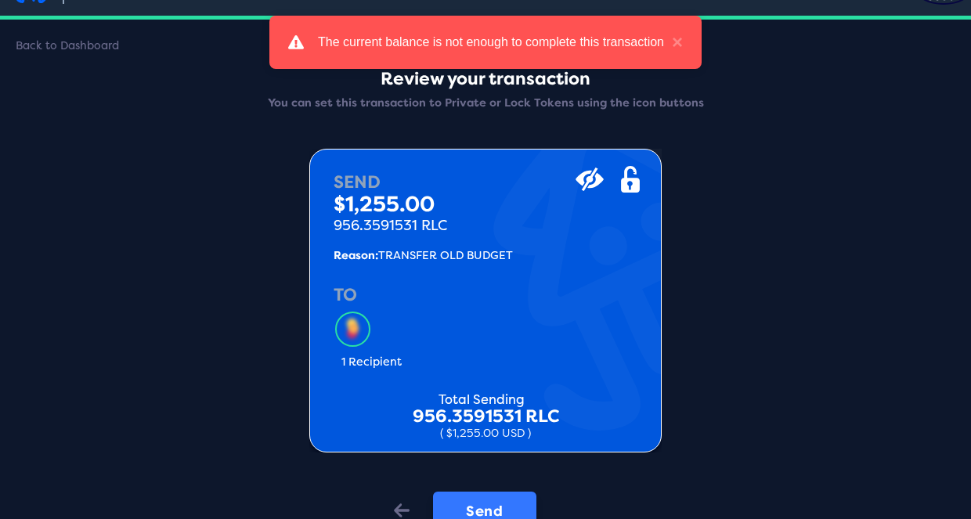
scroll to position [51, 0]
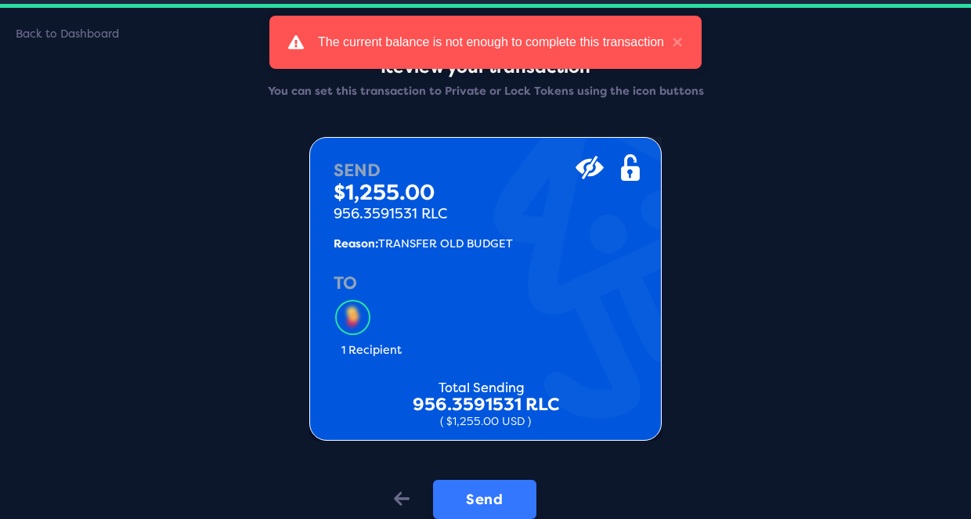
click at [459, 493] on button "Send" at bounding box center [484, 499] width 103 height 39
click at [412, 482] on div "Back" at bounding box center [399, 500] width 47 height 41
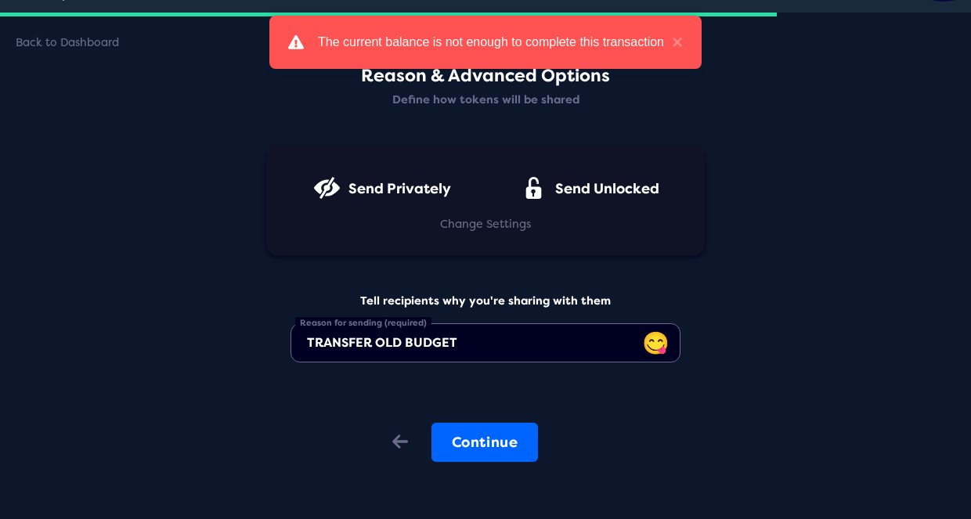
scroll to position [39, 0]
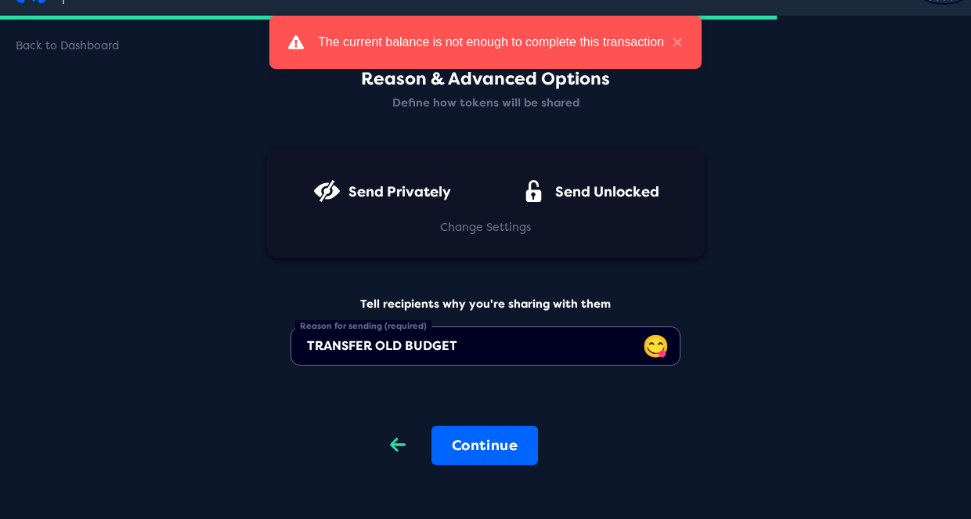
click at [390, 441] on icon "Back" at bounding box center [398, 445] width 16 height 22
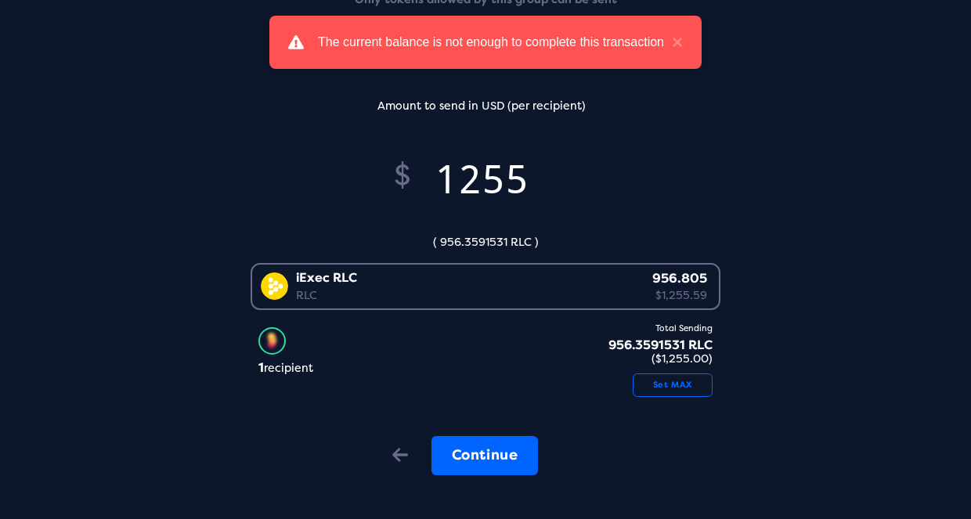
scroll to position [142, 0]
click at [677, 375] on button "Set MAX" at bounding box center [673, 386] width 80 height 24
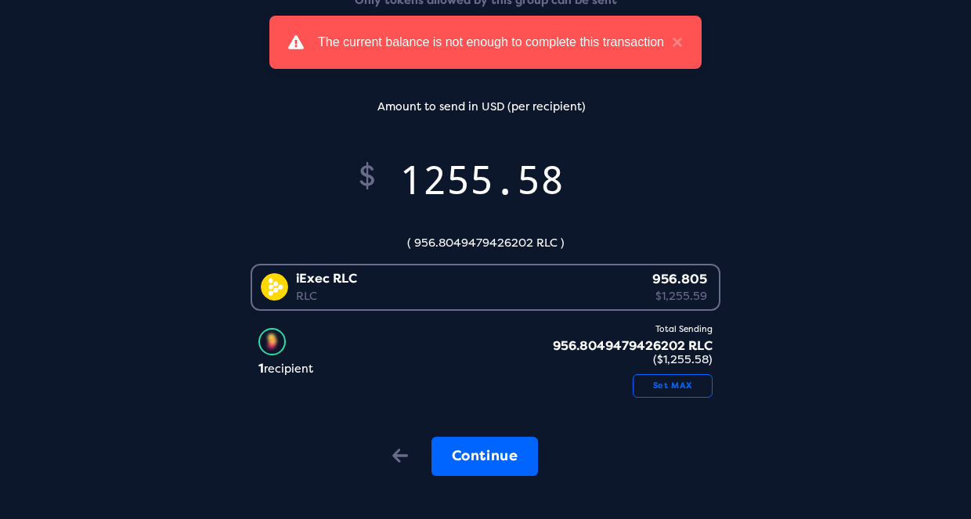
click at [570, 184] on input "1255.58" at bounding box center [482, 180] width 212 height 52
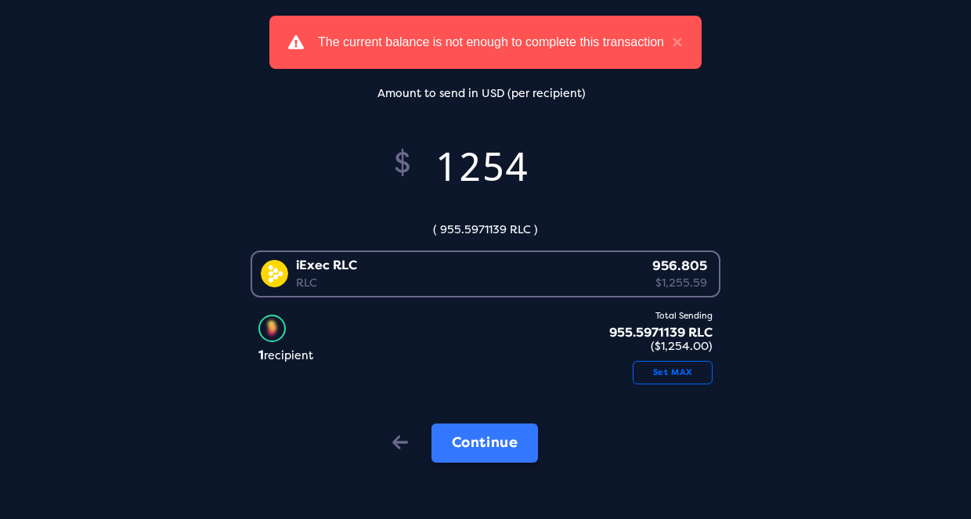
scroll to position [155, 0]
type input "1255"
click at [526, 436] on button "Continue" at bounding box center [485, 443] width 107 height 39
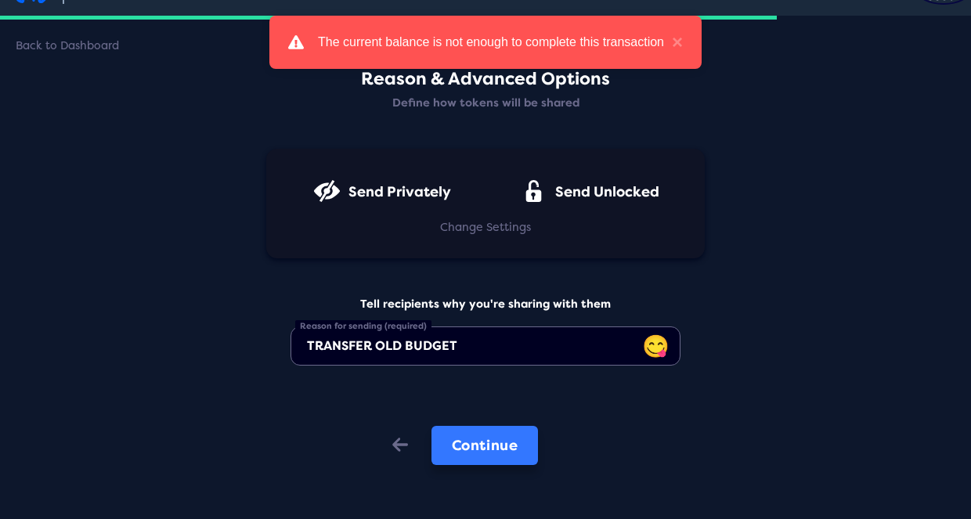
click at [500, 443] on button "Continue" at bounding box center [485, 445] width 107 height 39
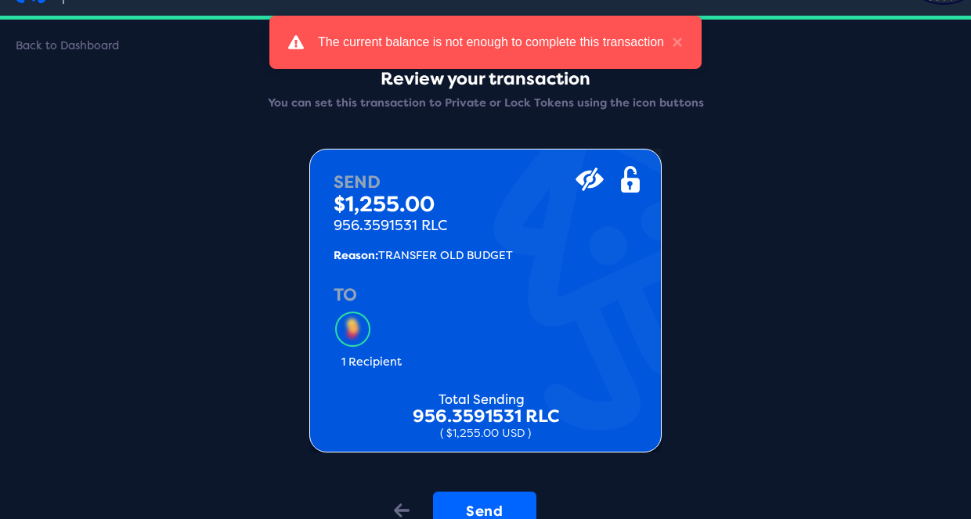
click at [491, 494] on button "Send" at bounding box center [484, 511] width 103 height 39
click at [392, 508] on icon "Back" at bounding box center [400, 511] width 16 height 22
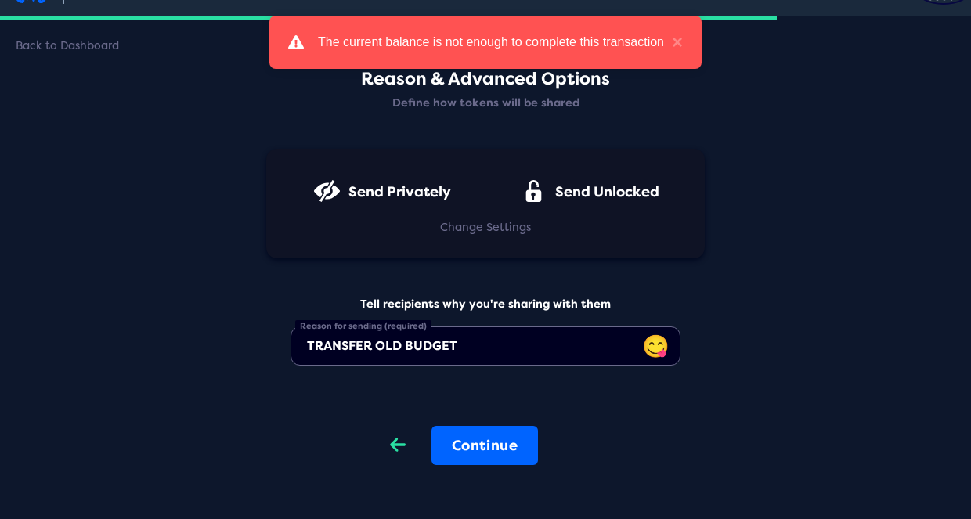
click at [390, 451] on icon "Back" at bounding box center [398, 445] width 16 height 22
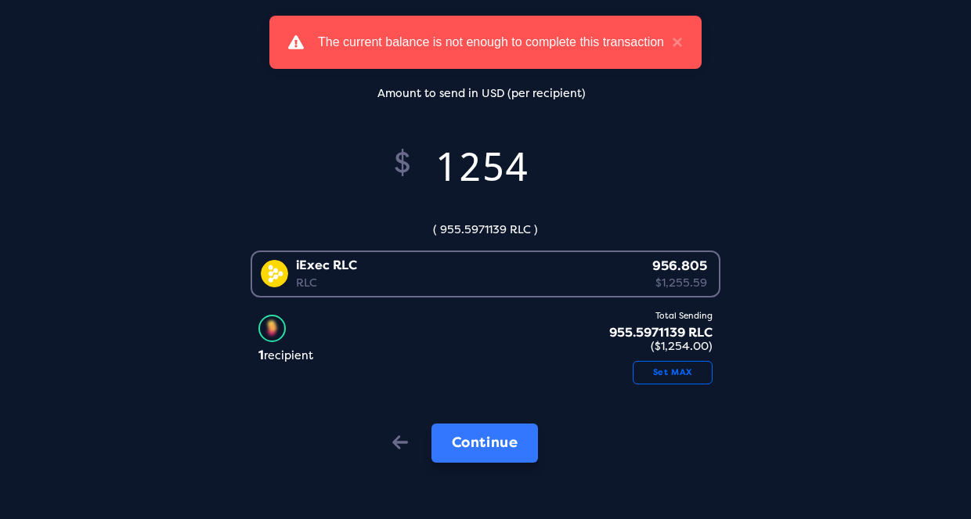
type input "1254"
click at [460, 443] on button "Continue" at bounding box center [485, 443] width 107 height 39
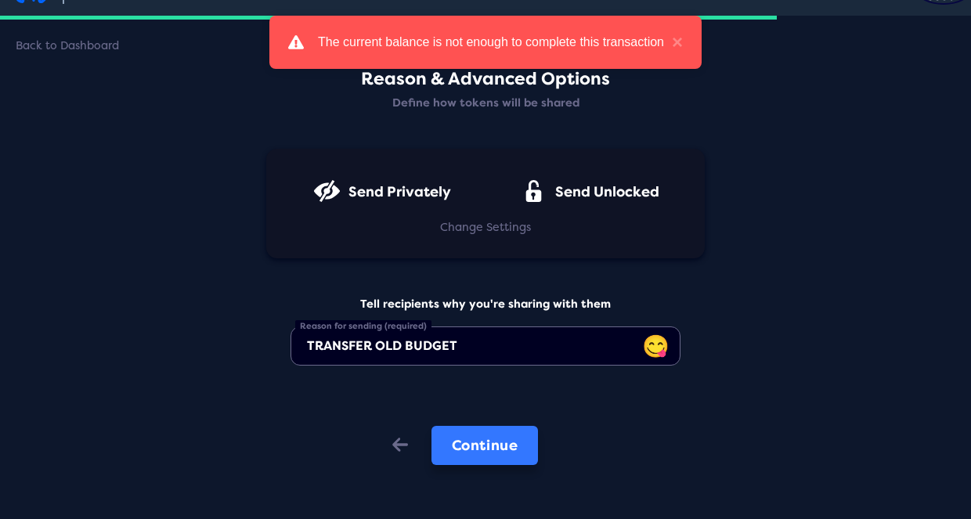
click at [476, 445] on button "Continue" at bounding box center [485, 445] width 107 height 39
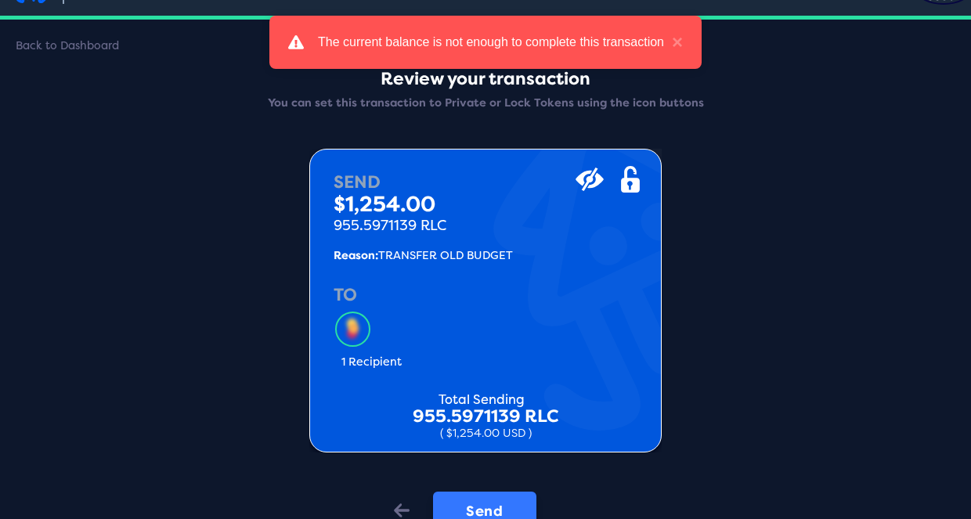
click at [493, 497] on button "Send" at bounding box center [484, 511] width 103 height 39
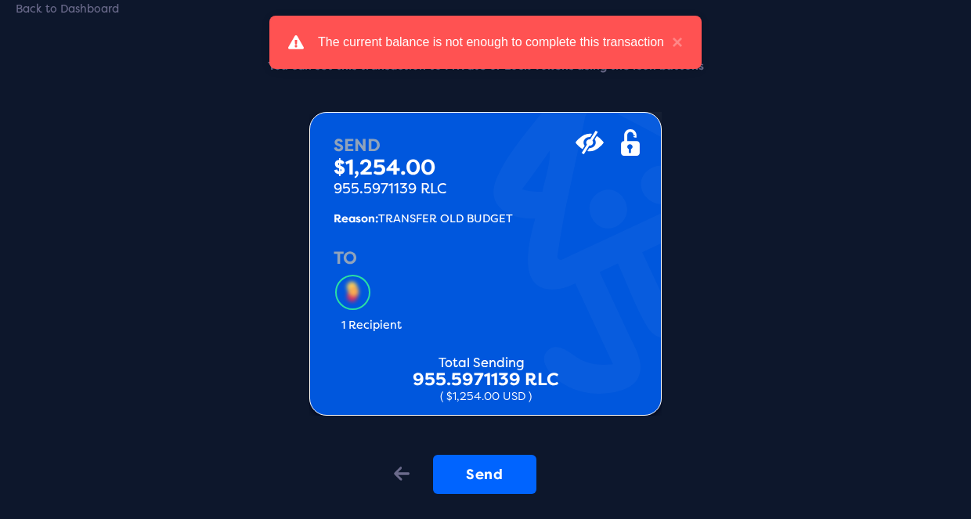
scroll to position [89, 0]
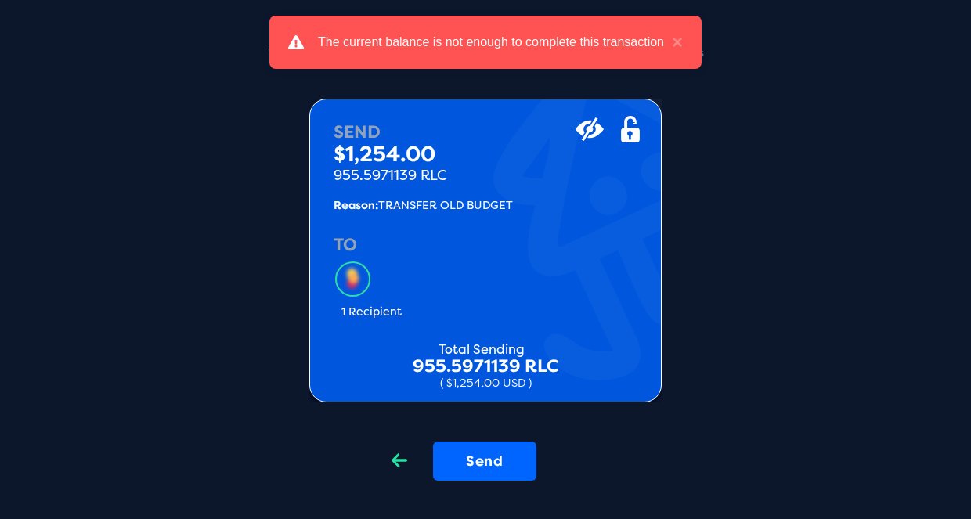
click at [403, 447] on div "Back" at bounding box center [399, 462] width 47 height 41
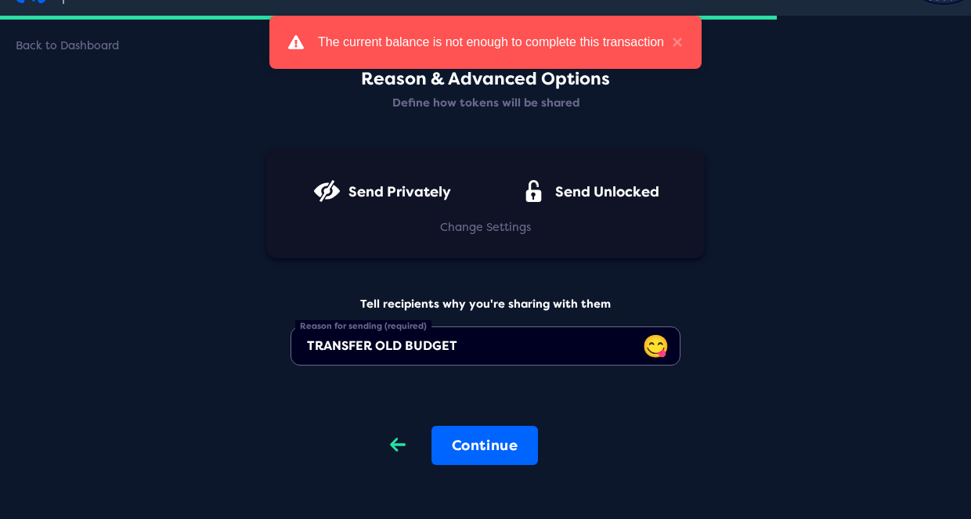
click at [398, 437] on icon "Back" at bounding box center [398, 445] width 16 height 22
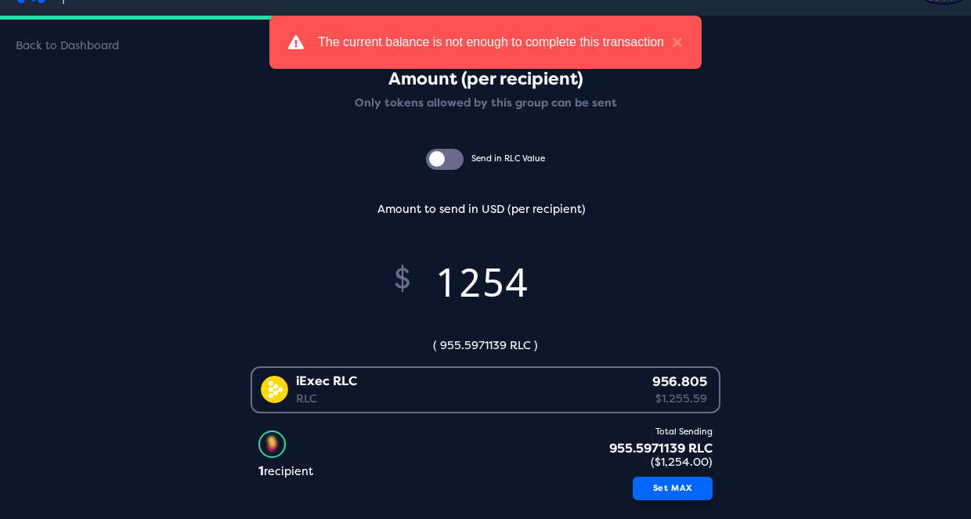
click at [652, 494] on button "Set MAX" at bounding box center [673, 489] width 80 height 24
type input "1255.58"
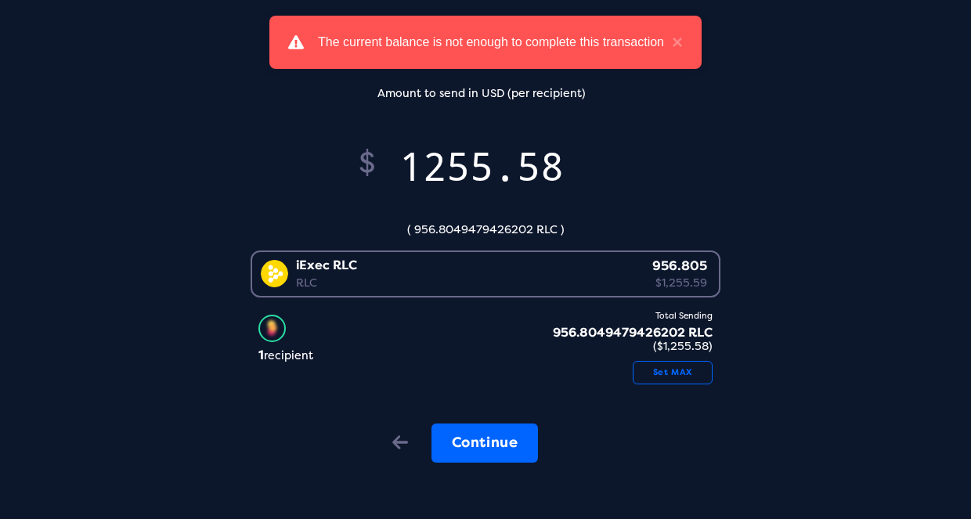
scroll to position [155, 0]
click at [686, 367] on button "Set MAX" at bounding box center [673, 373] width 80 height 24
click at [507, 431] on button "Continue" at bounding box center [485, 443] width 107 height 39
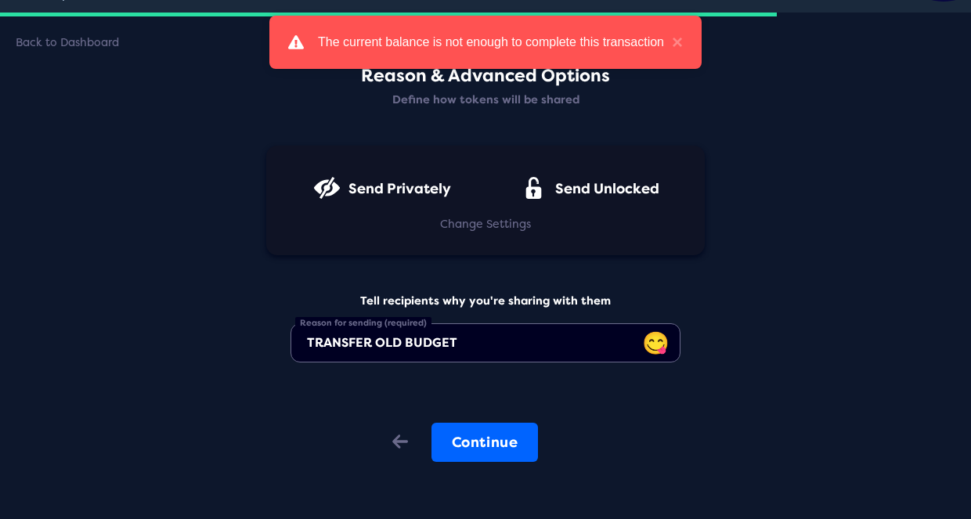
scroll to position [39, 0]
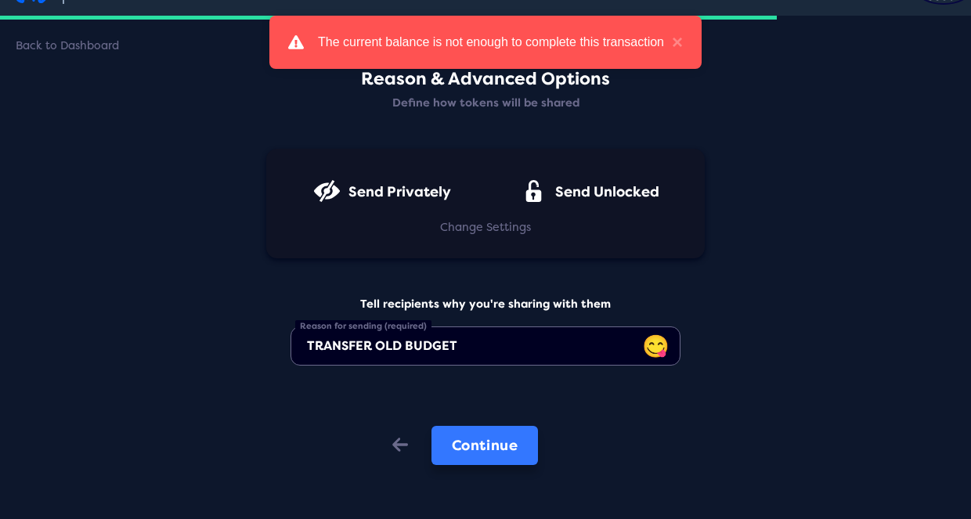
click at [469, 439] on button "Continue" at bounding box center [485, 445] width 107 height 39
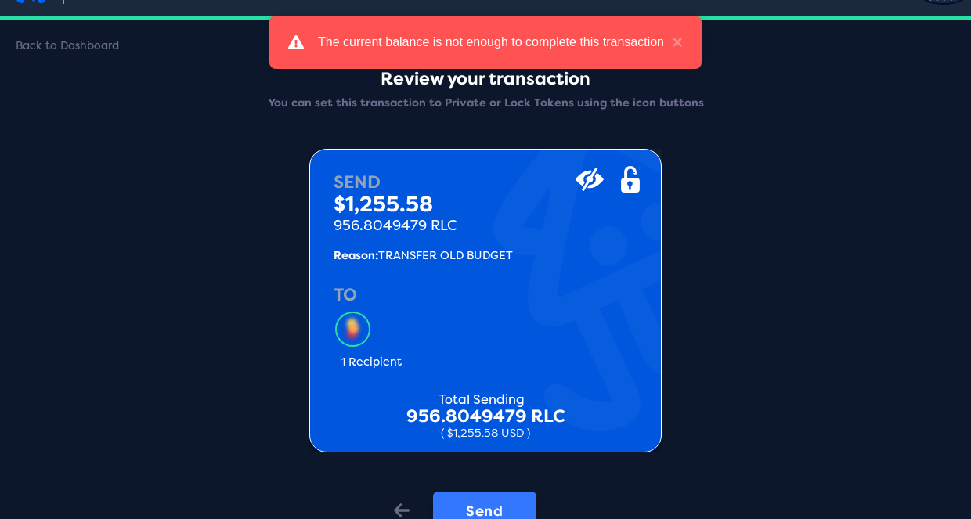
click at [475, 492] on button "Send" at bounding box center [484, 511] width 103 height 39
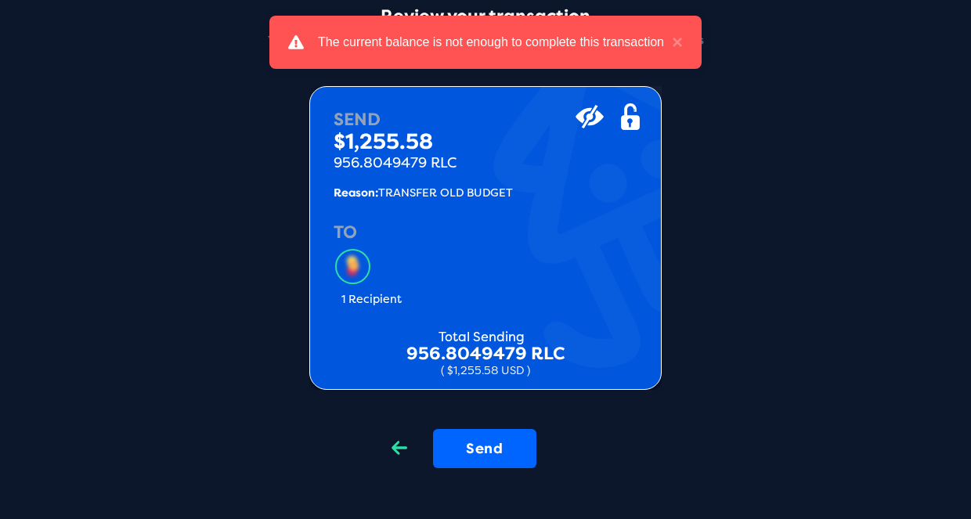
click at [402, 440] on div "Back" at bounding box center [399, 449] width 47 height 41
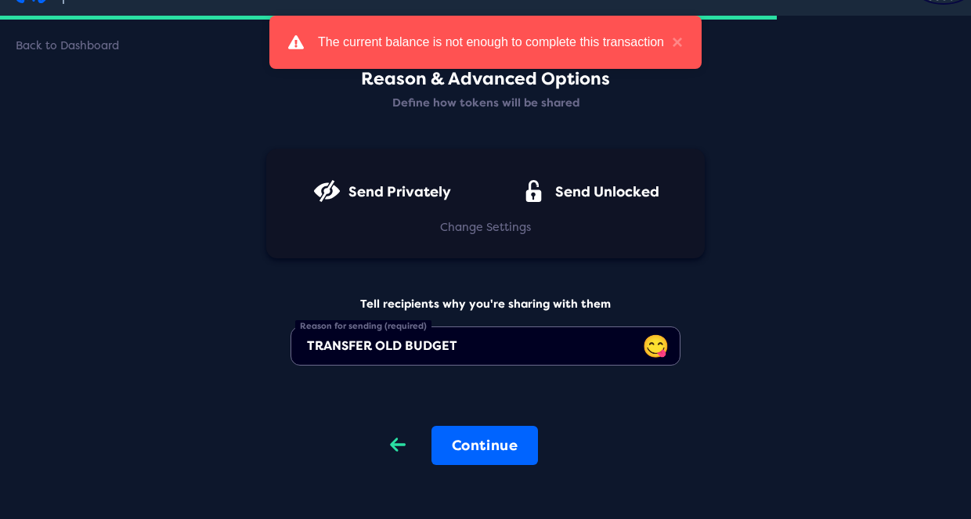
click at [402, 440] on div "Back" at bounding box center [397, 446] width 47 height 41
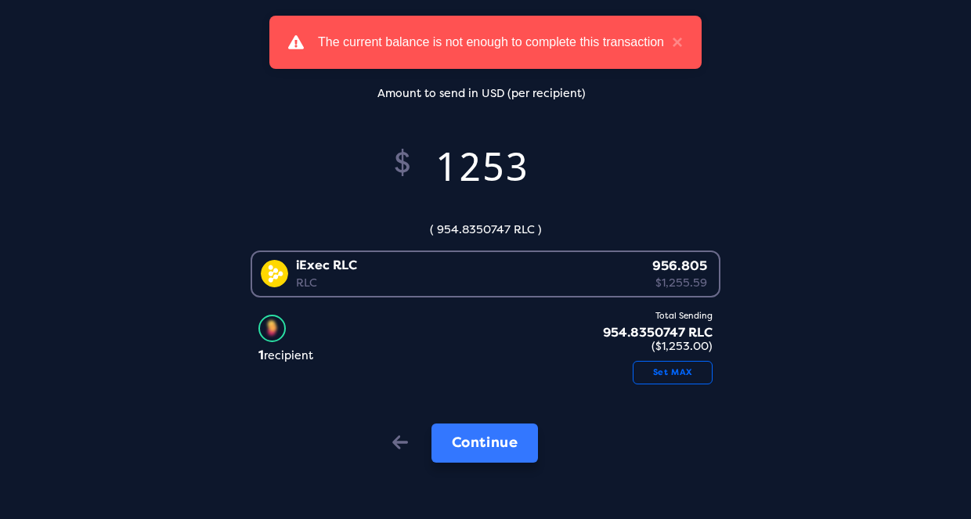
type input "1253"
click at [469, 447] on button "Continue" at bounding box center [485, 443] width 107 height 39
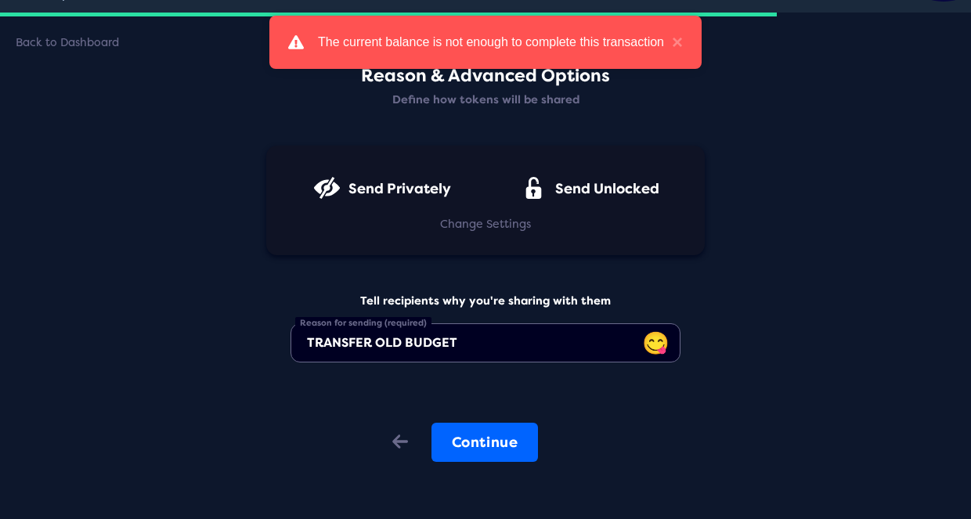
click at [469, 447] on button "Continue" at bounding box center [485, 442] width 107 height 39
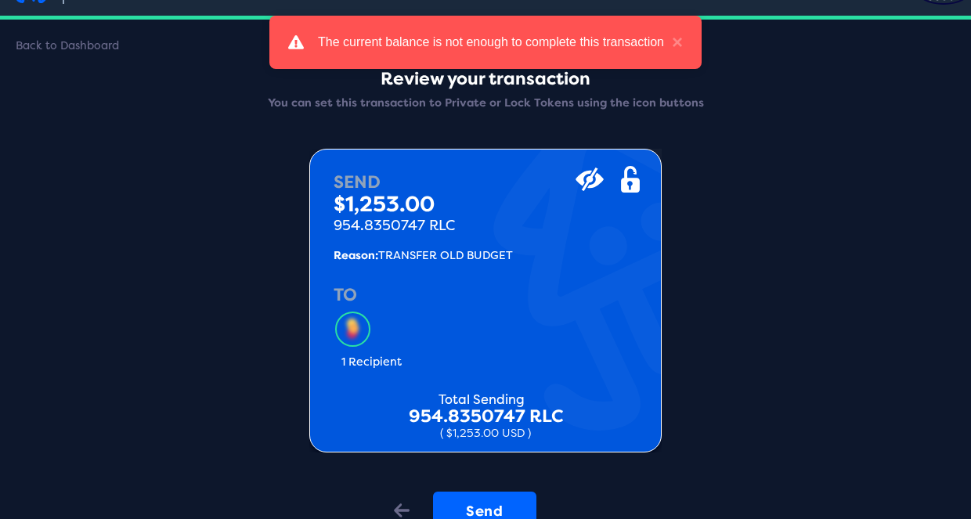
click at [487, 492] on button "Send" at bounding box center [484, 511] width 103 height 39
click at [403, 504] on div "Back" at bounding box center [399, 512] width 47 height 41
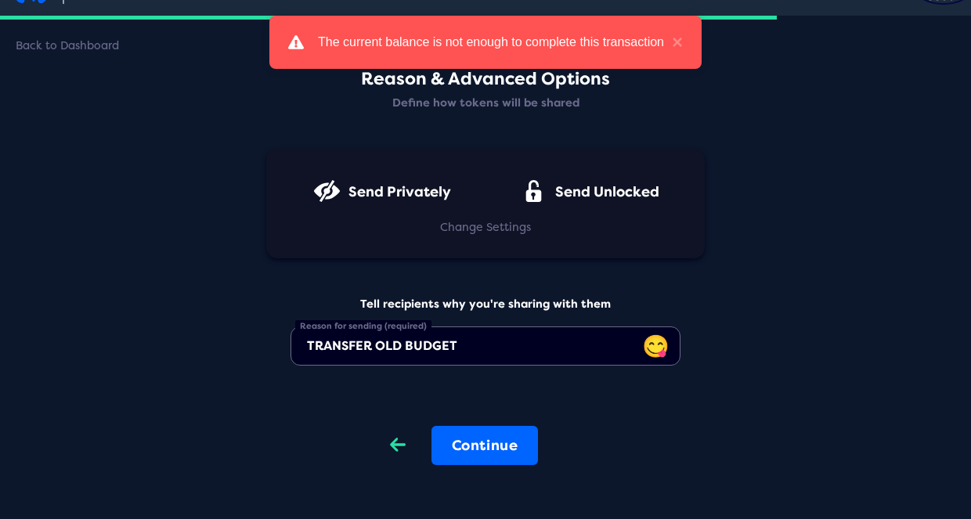
click at [390, 436] on icon "Back" at bounding box center [398, 445] width 16 height 22
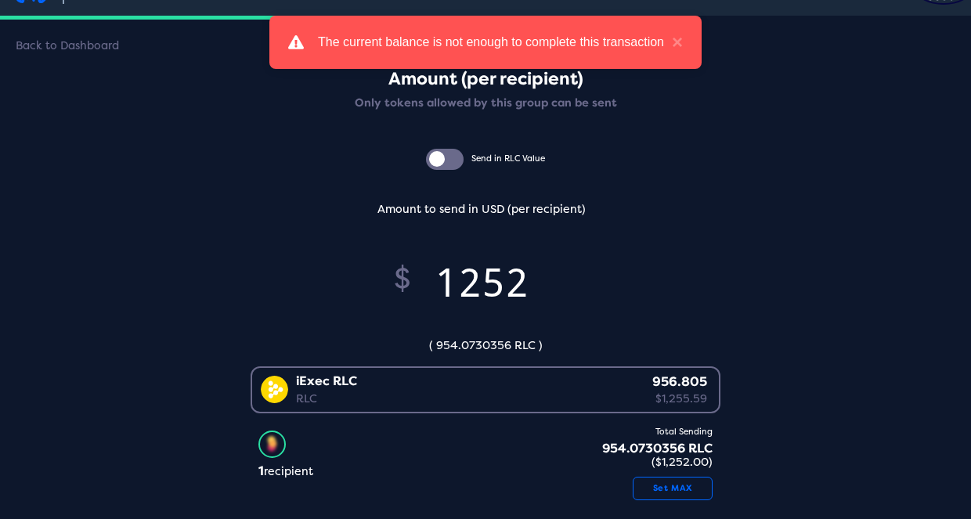
scroll to position [48, 0]
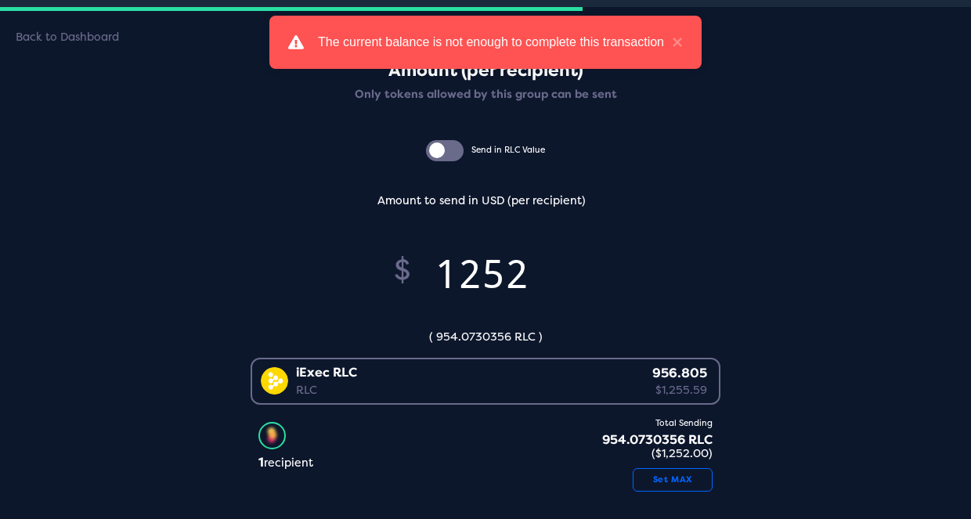
click at [435, 143] on div at bounding box center [445, 151] width 38 height 22
click at [0, 0] on input "checkbox" at bounding box center [0, 0] width 0 height 0
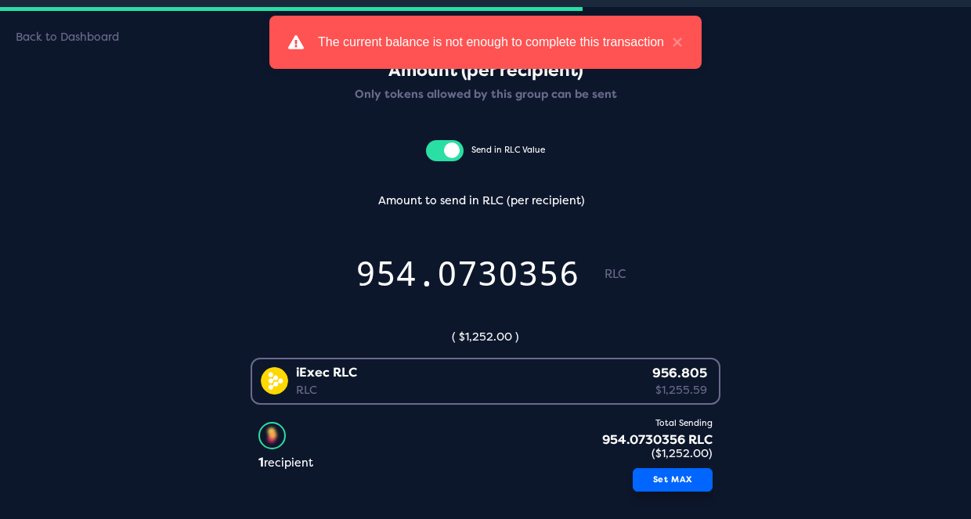
click at [691, 469] on button "Set MAX" at bounding box center [673, 481] width 80 height 24
type input "956.8049479426202"
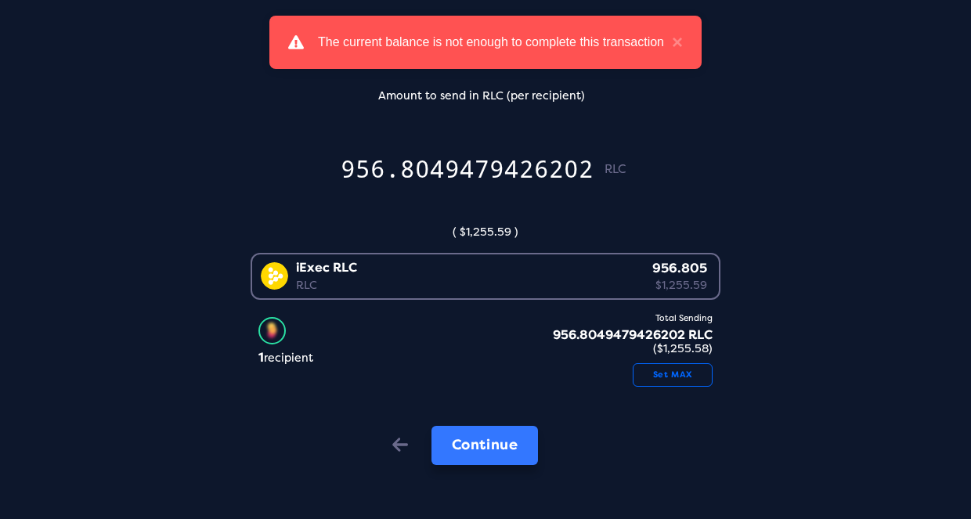
click at [469, 450] on button "Continue" at bounding box center [485, 445] width 107 height 39
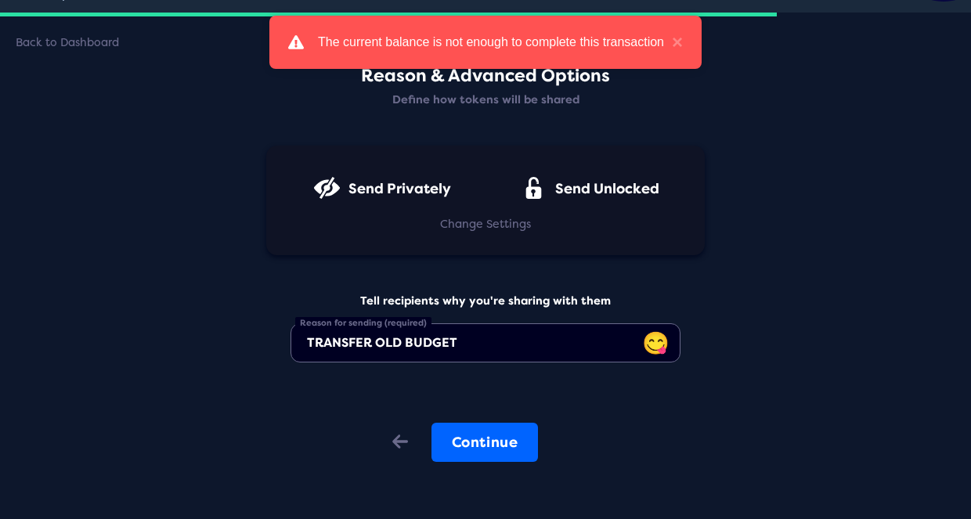
scroll to position [39, 0]
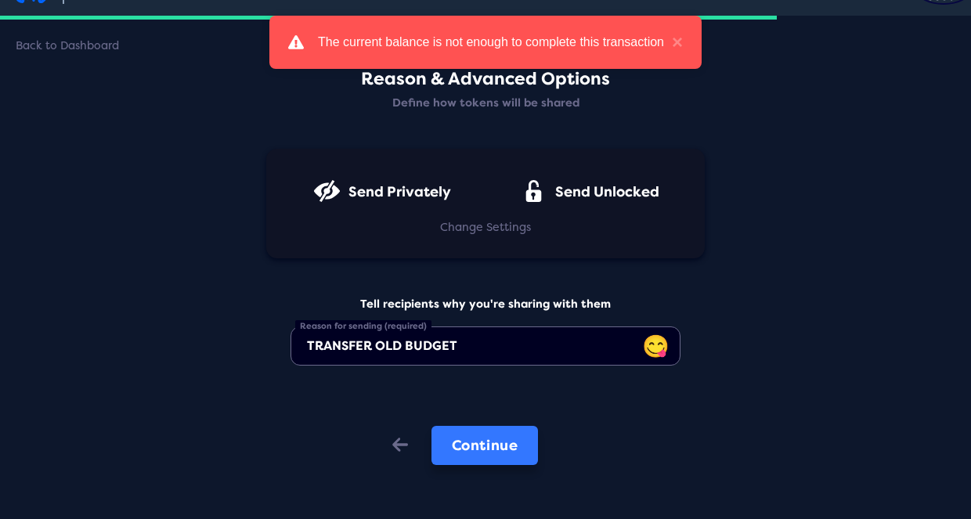
click at [519, 438] on button "Continue" at bounding box center [485, 445] width 107 height 39
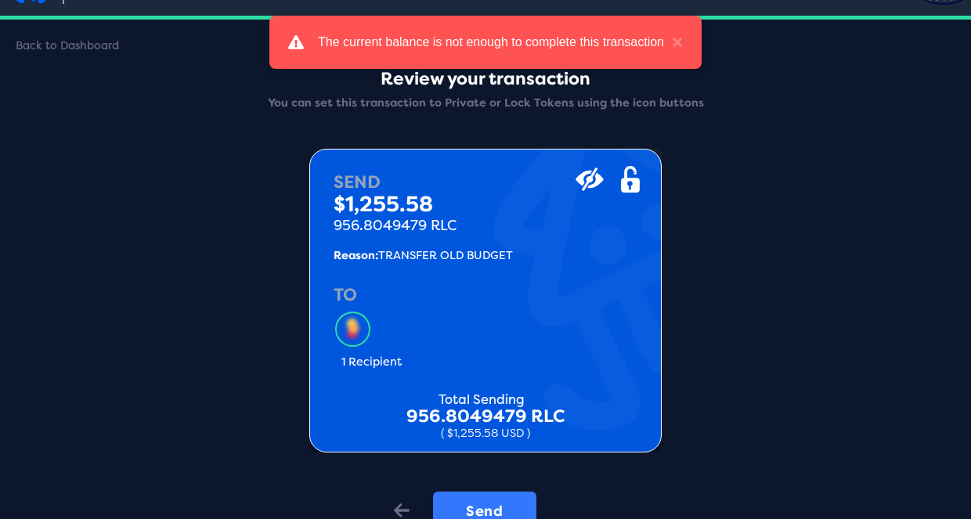
click at [503, 497] on button "Send" at bounding box center [484, 511] width 103 height 39
click at [384, 500] on div "Back" at bounding box center [399, 512] width 47 height 41
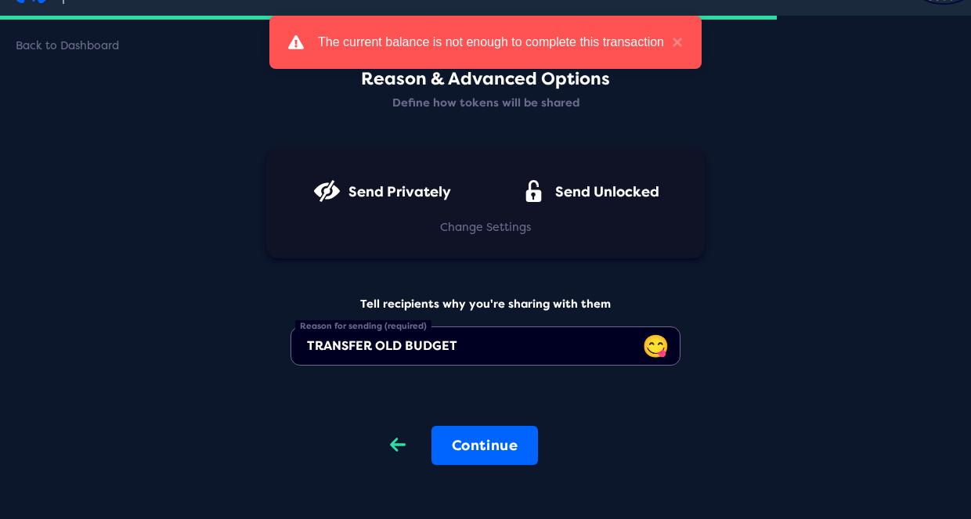
click at [388, 457] on div "Back" at bounding box center [397, 446] width 47 height 41
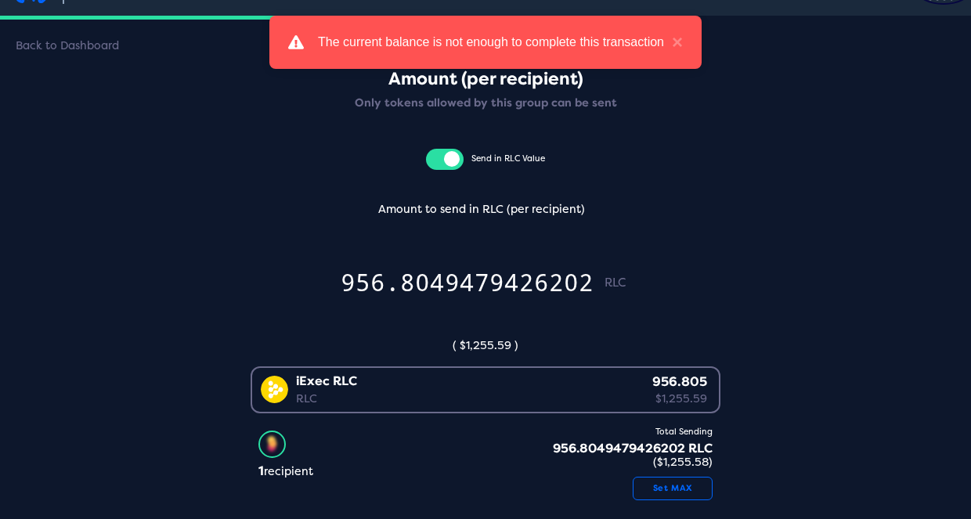
scroll to position [12, 0]
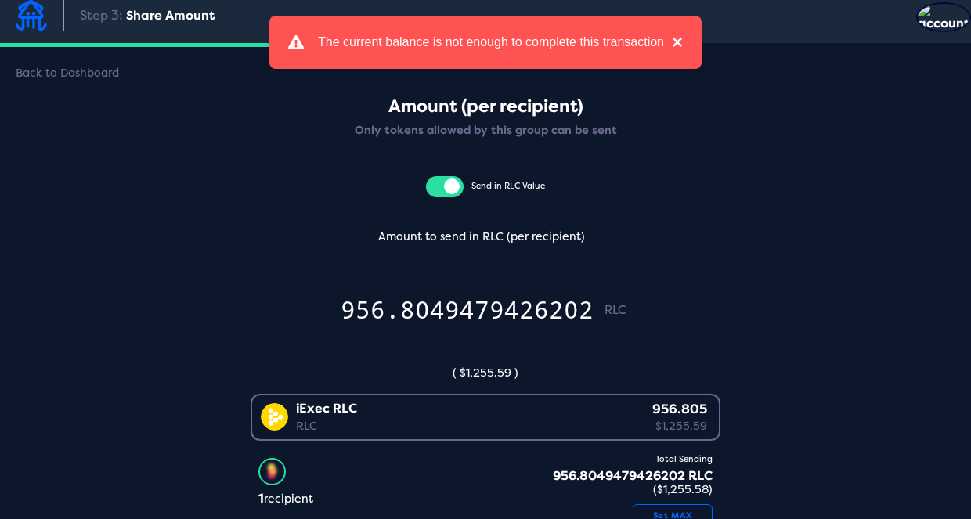
click at [673, 39] on button "×" at bounding box center [673, 42] width 19 height 19
click at [44, 26] on img at bounding box center [31, 15] width 31 height 31
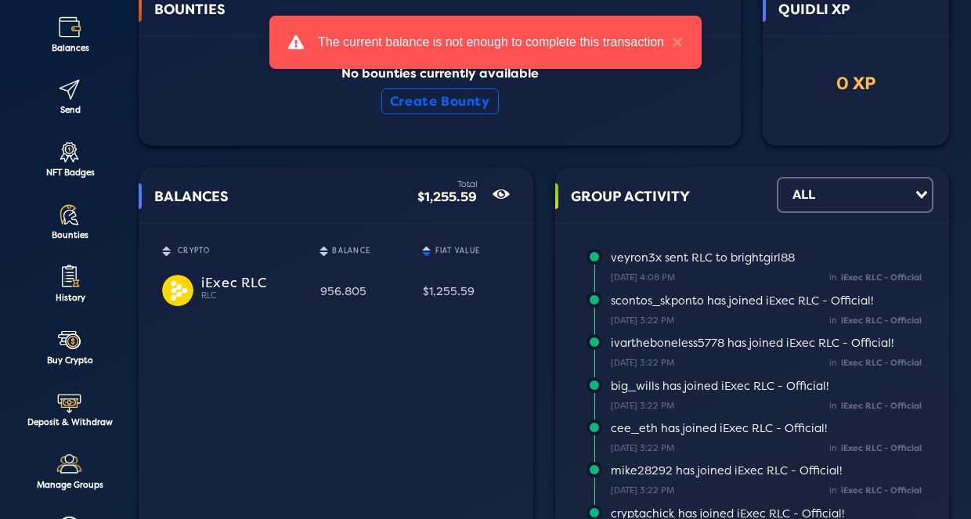
scroll to position [146, 0]
drag, startPoint x: 377, startPoint y: 292, endPoint x: 440, endPoint y: 292, distance: 63.5
click at [440, 292] on div "$1,255.59" at bounding box center [466, 292] width 86 height 27
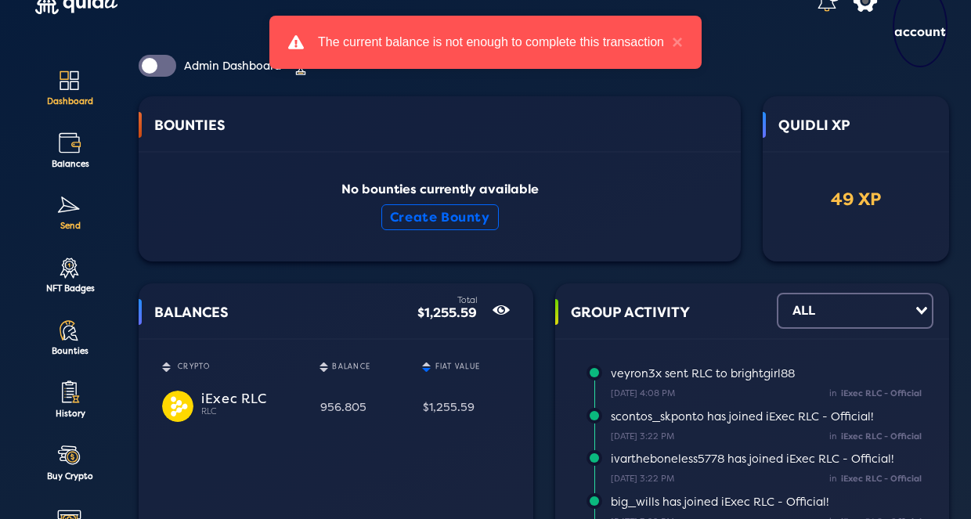
click at [74, 208] on lord-icon at bounding box center [69, 206] width 26 height 26
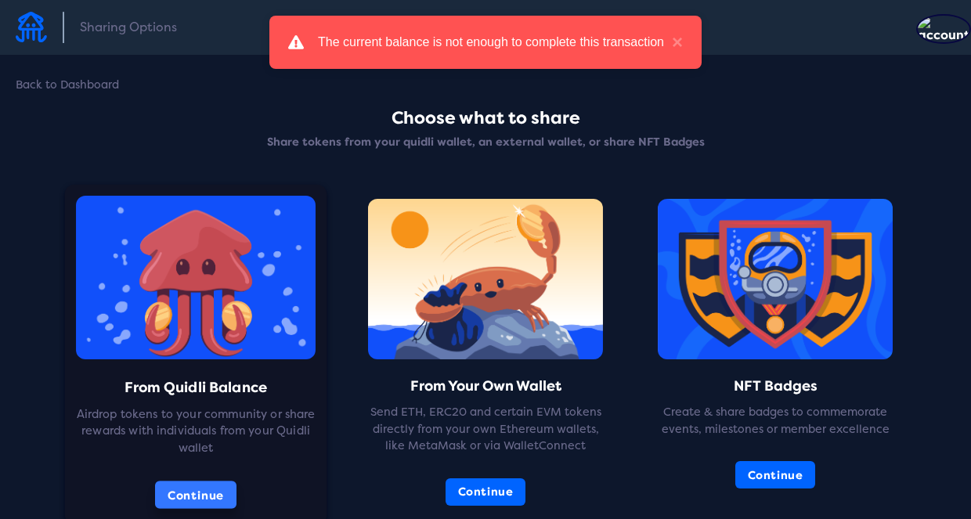
click at [206, 482] on button "Continue" at bounding box center [195, 495] width 81 height 28
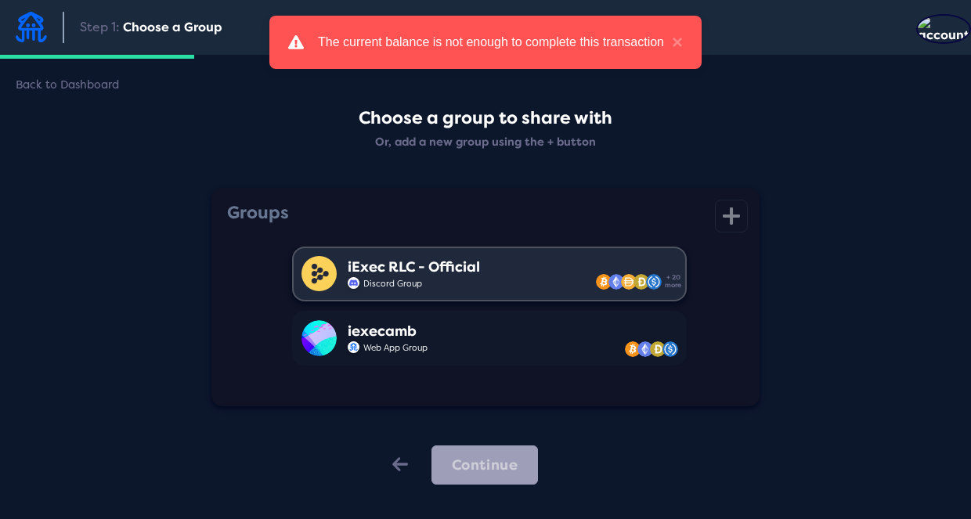
click at [492, 277] on div "iExec RLC - Official Discord Group + 20 more" at bounding box center [489, 274] width 395 height 55
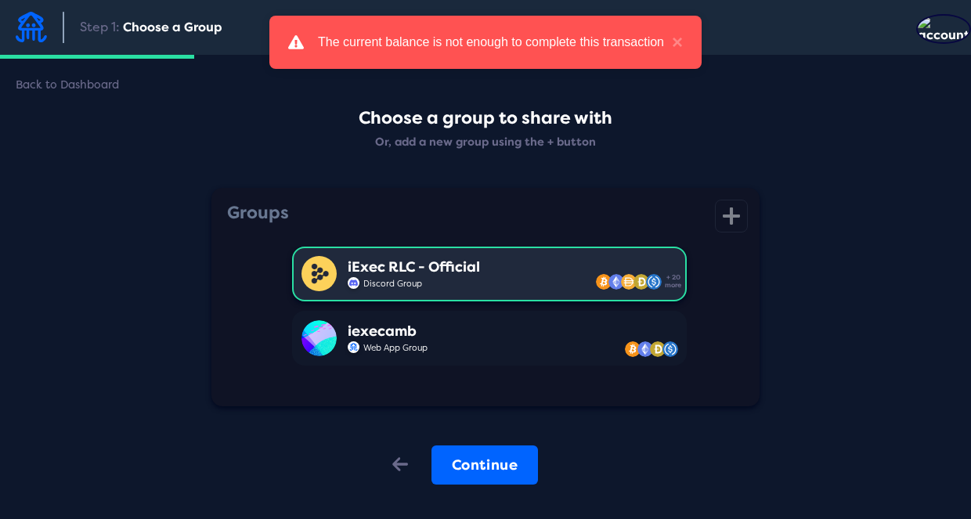
click at [480, 491] on div "Back to Dashboard Choose a group to share with Or, add a new group using the + …" at bounding box center [485, 297] width 971 height 409
click at [462, 470] on button "Continue" at bounding box center [485, 465] width 107 height 39
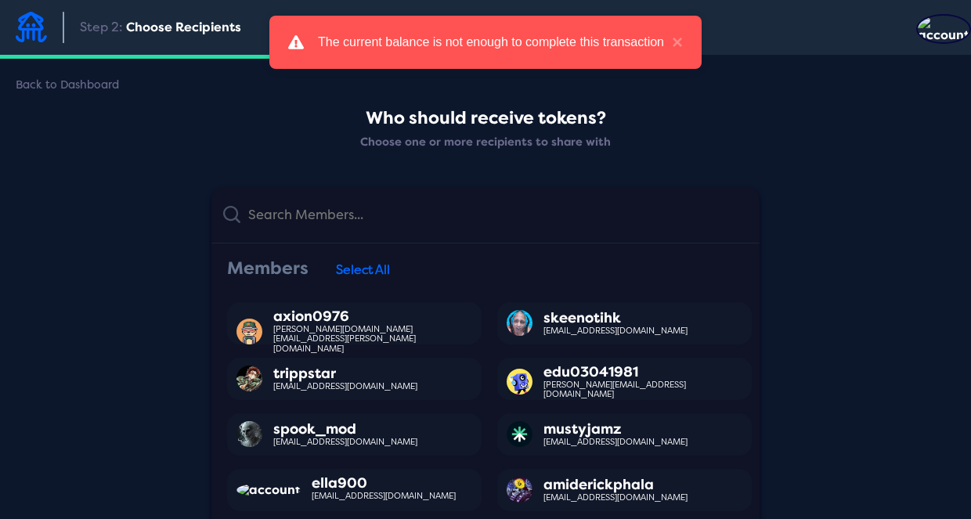
click at [363, 212] on input "text" at bounding box center [495, 215] width 508 height 31
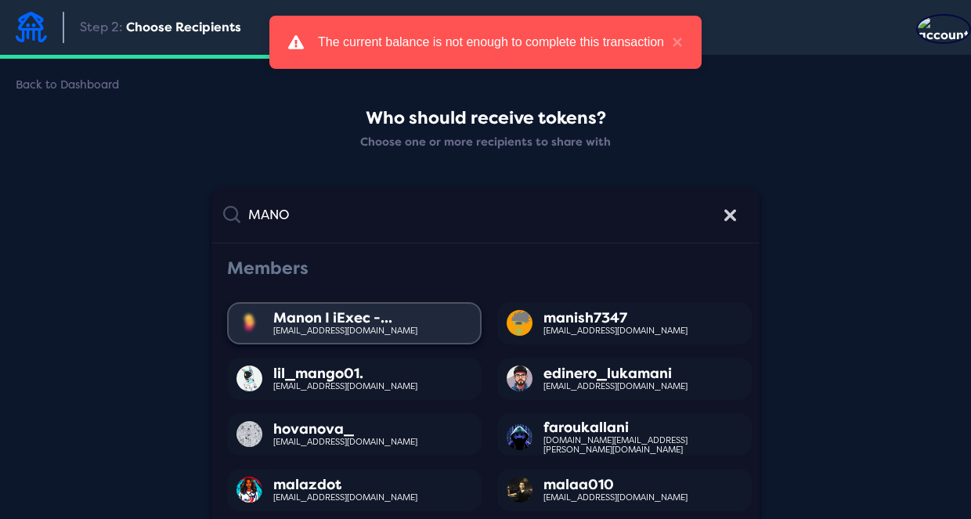
type input "MANO"
click at [375, 320] on div "Manon I iExec -..." at bounding box center [345, 318] width 144 height 16
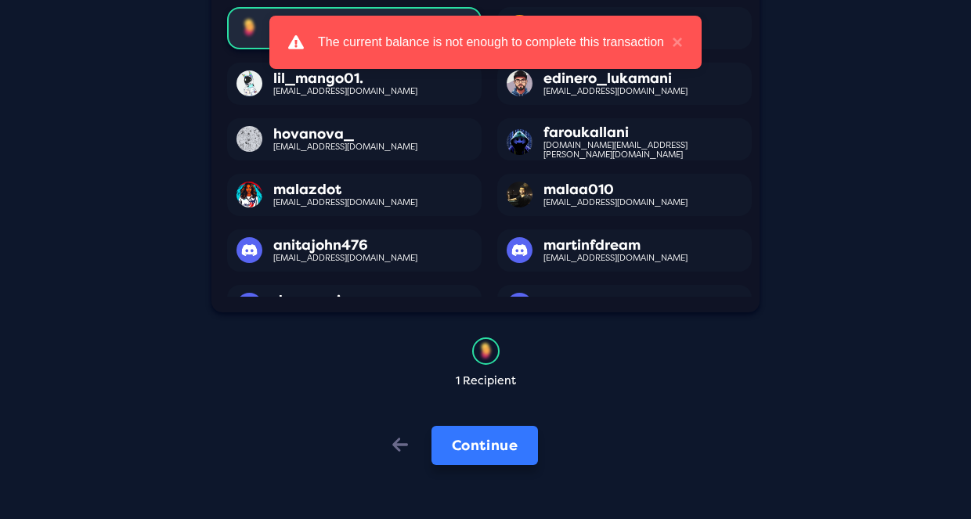
click at [496, 452] on button "Continue" at bounding box center [485, 445] width 107 height 39
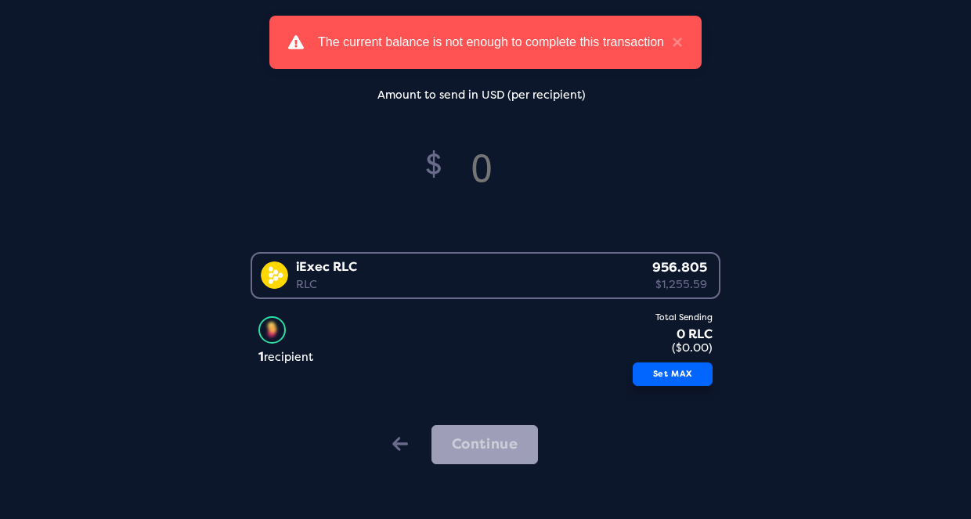
click at [650, 366] on button "Set MAX" at bounding box center [673, 375] width 80 height 24
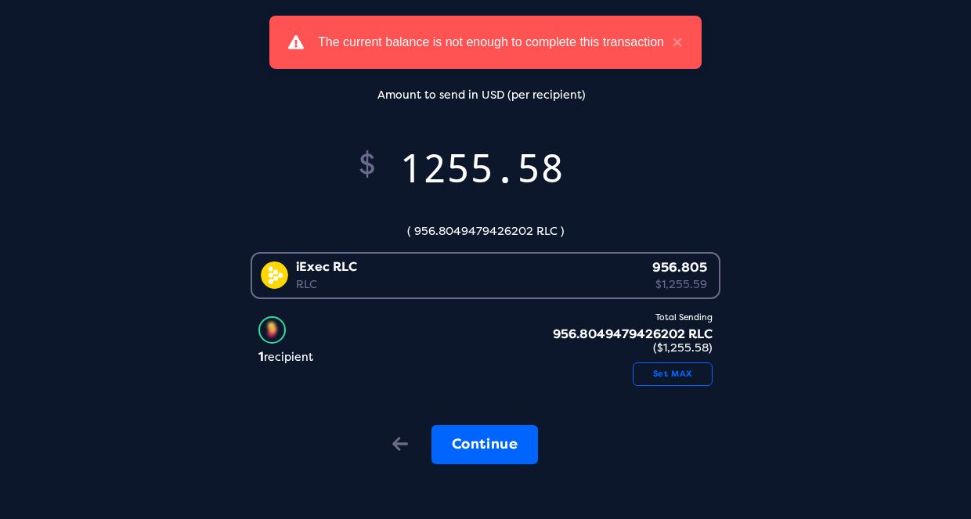
click at [566, 171] on input "1255.58" at bounding box center [482, 168] width 212 height 52
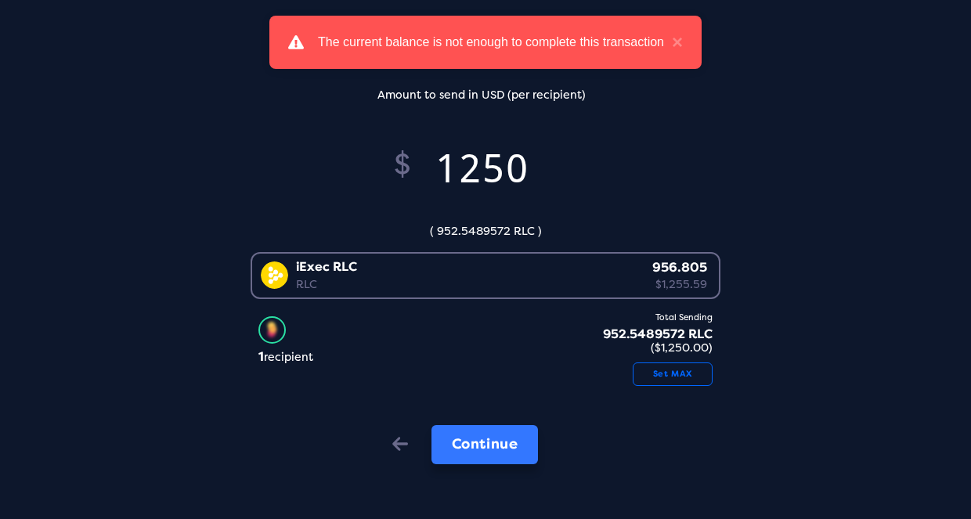
type input "1250"
click at [507, 456] on button "Continue" at bounding box center [485, 444] width 107 height 39
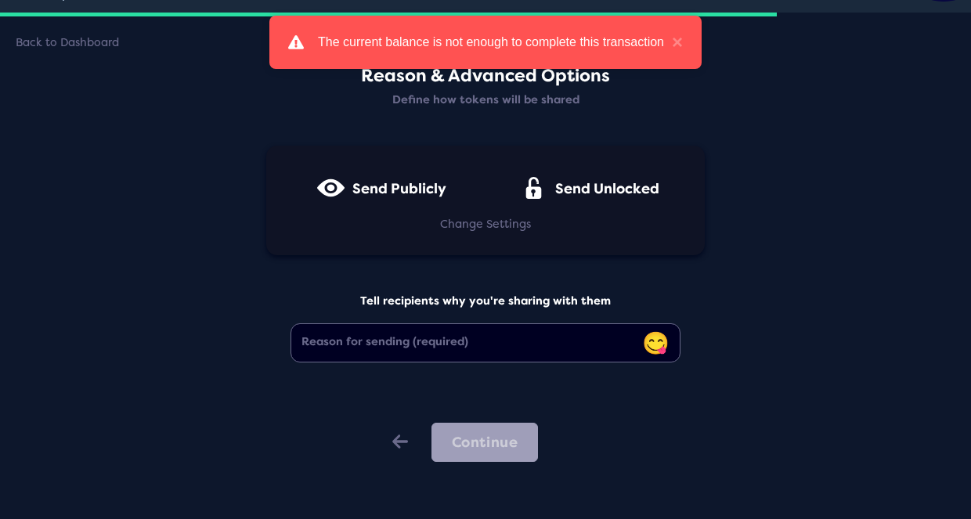
scroll to position [39, 0]
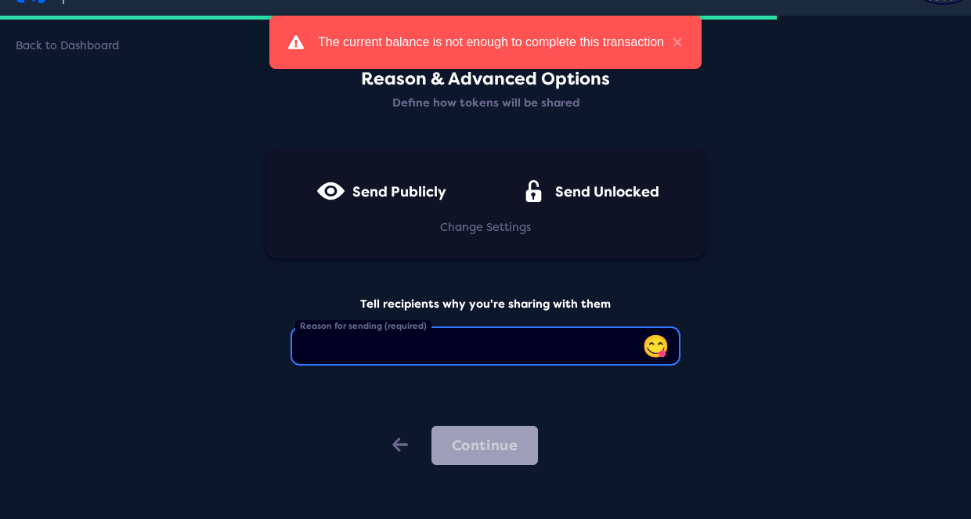
click at [434, 350] on input "Reason for sending (required)" at bounding box center [486, 346] width 390 height 39
type input "t"
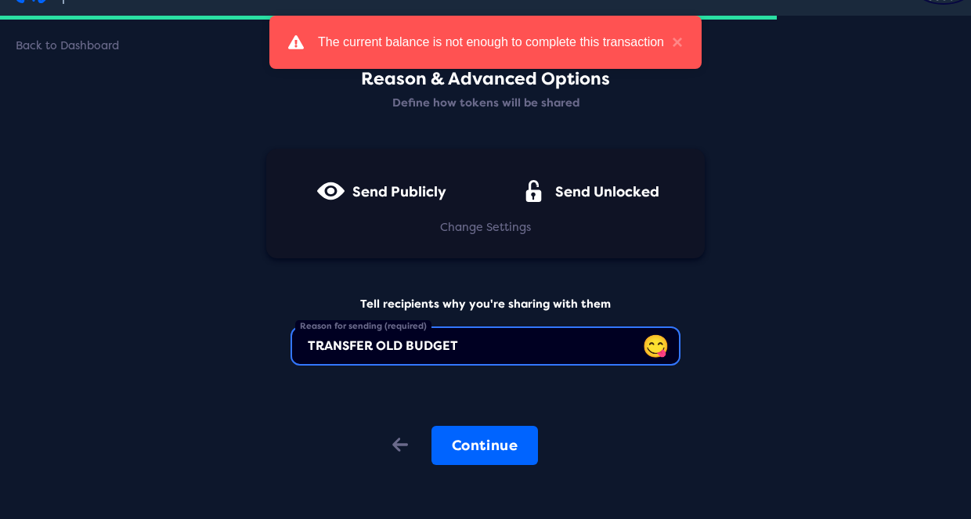
type input "TRANSFER OLD BUDGET"
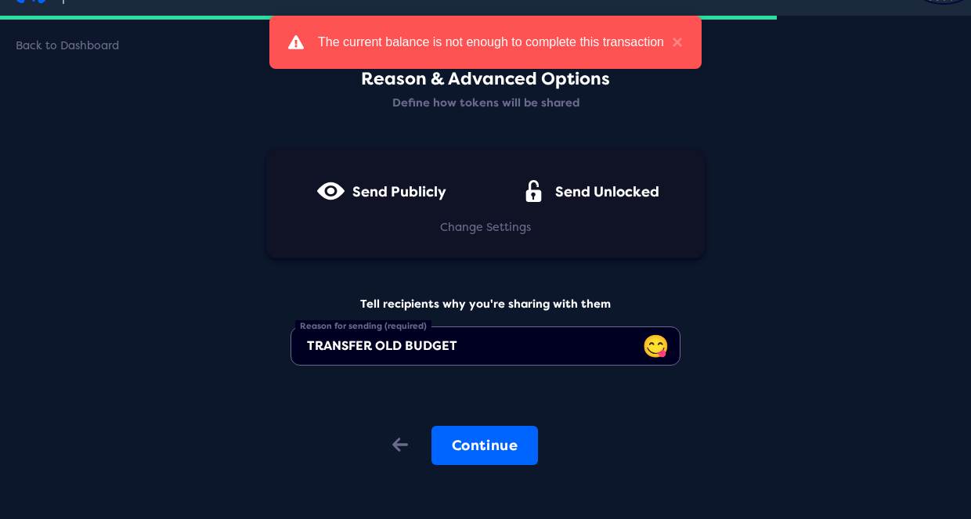
click at [400, 182] on div "icon Send Publicly" at bounding box center [382, 200] width 184 height 41
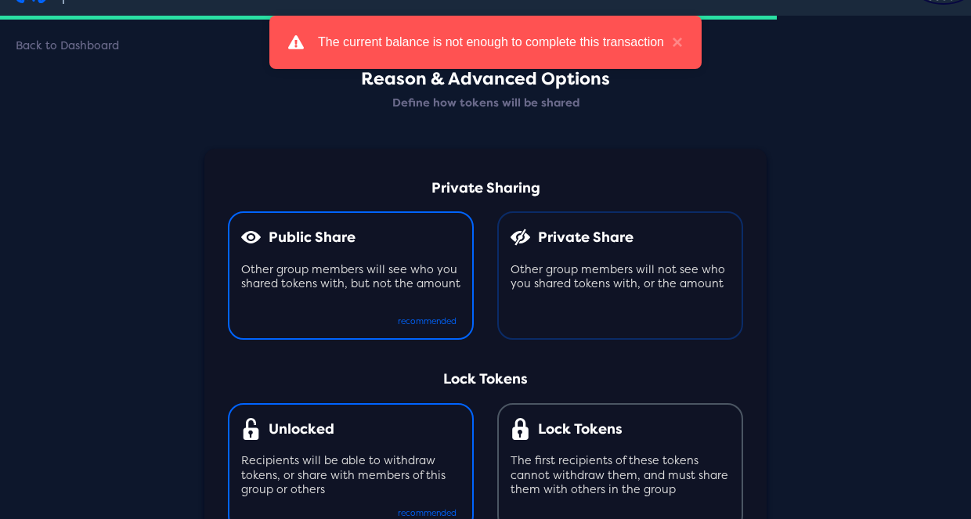
click at [599, 243] on span "Private Share" at bounding box center [586, 238] width 96 height 16
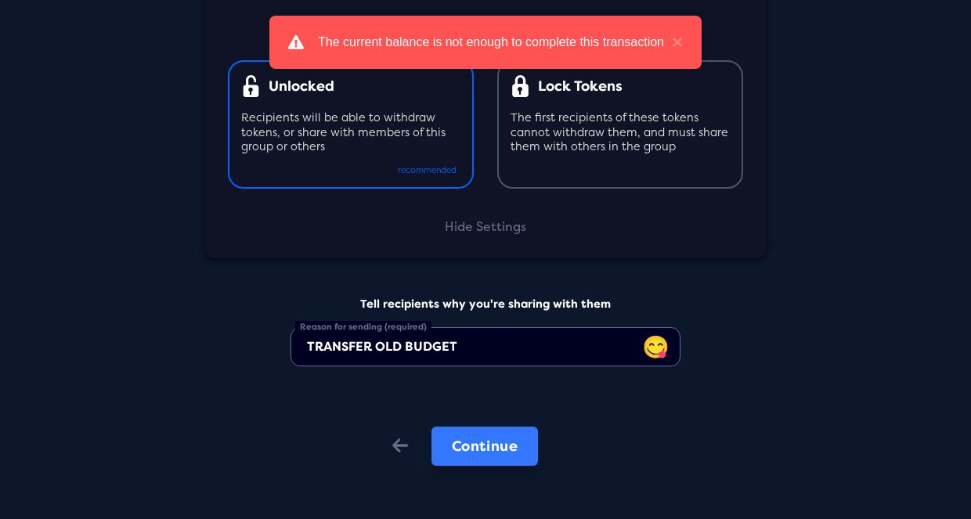
click at [491, 462] on button "Continue" at bounding box center [485, 446] width 107 height 39
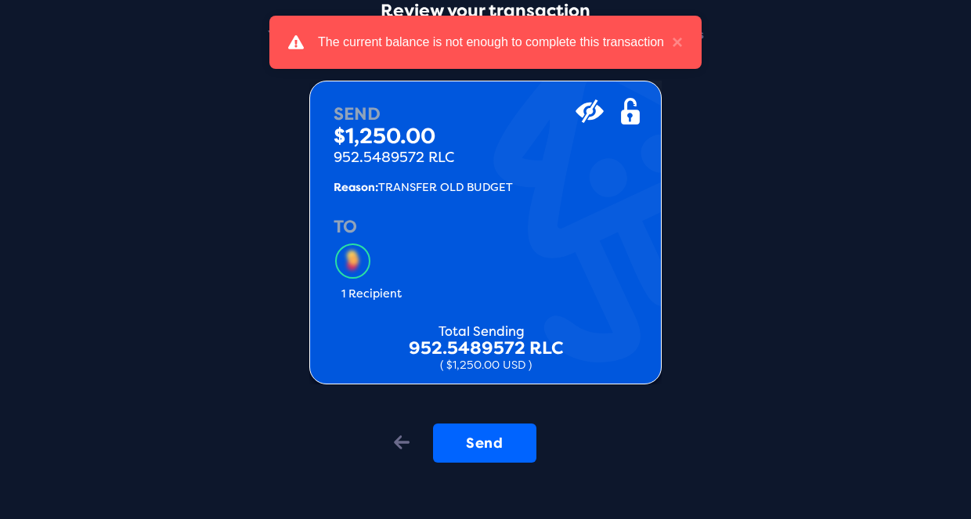
scroll to position [102, 0]
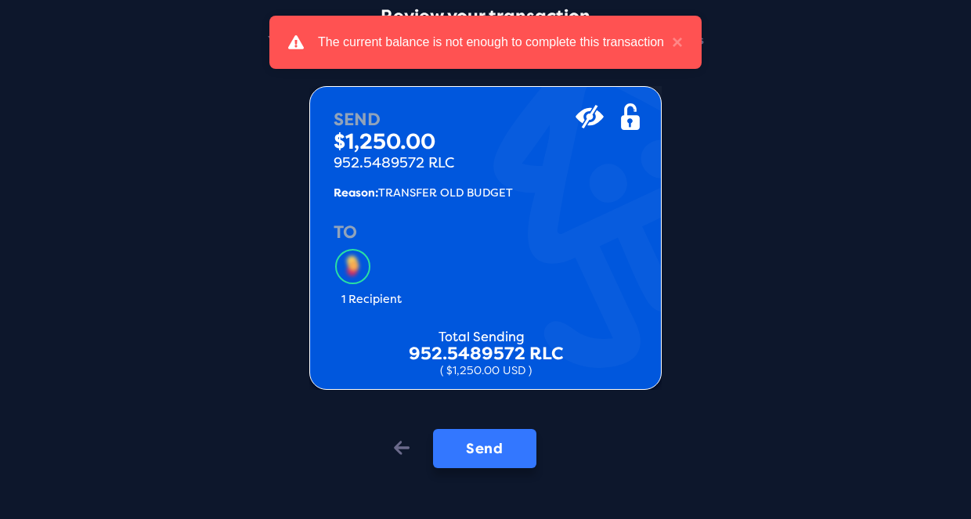
click at [495, 438] on button "Send" at bounding box center [484, 448] width 103 height 39
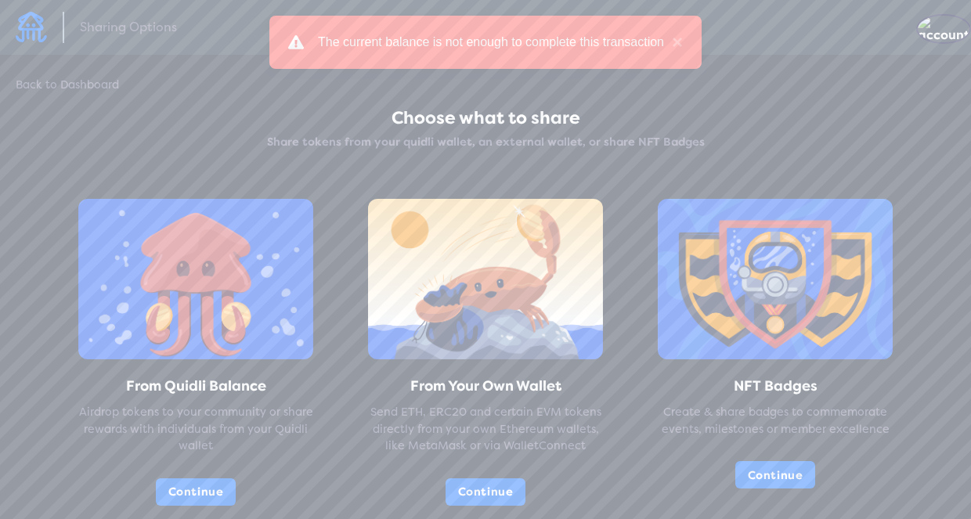
scroll to position [0, 0]
click at [9, 31] on div "Sharing Options" at bounding box center [485, 27] width 971 height 55
click at [13, 31] on div "Sharing Options" at bounding box center [485, 27] width 971 height 55
